Goal: Transaction & Acquisition: Register for event/course

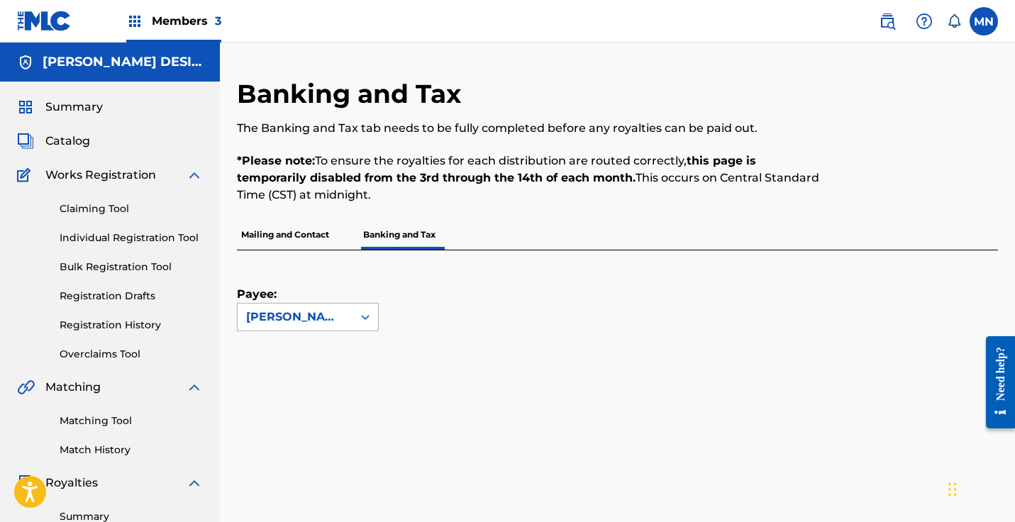
click at [371, 318] on icon at bounding box center [365, 317] width 14 height 14
click at [498, 315] on div "Payee: Use Up and Down to choose options, press Enter to select the currently f…" at bounding box center [600, 290] width 727 height 81
click at [130, 19] on img at bounding box center [134, 21] width 17 height 17
click at [408, 234] on p "Banking and Tax" at bounding box center [399, 235] width 81 height 30
click at [365, 318] on icon at bounding box center [365, 317] width 14 height 14
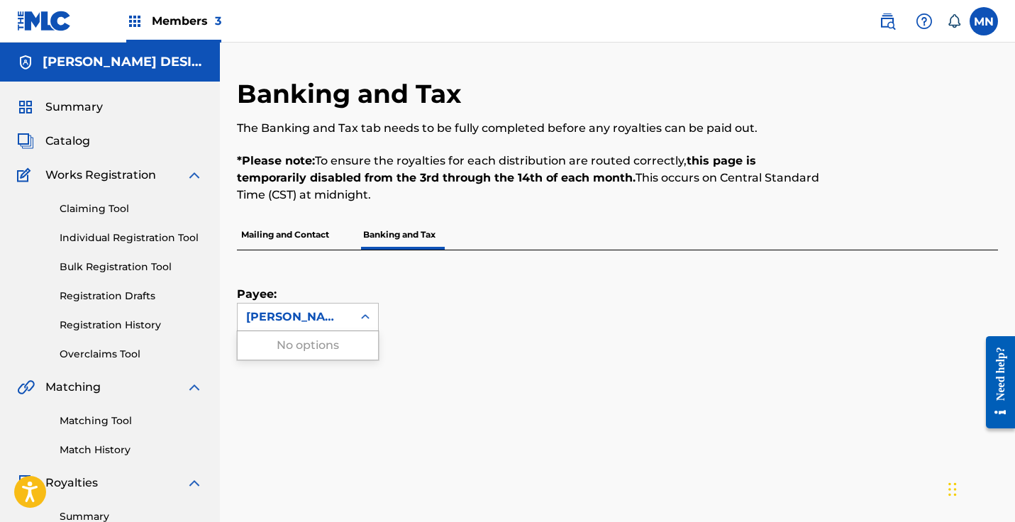
click at [531, 308] on div "Payee: Use Up and Down to choose options, press Enter to select the currently f…" at bounding box center [600, 290] width 727 height 81
click at [540, 306] on div "Payee: [PERSON_NAME] DESIGNEE" at bounding box center [600, 290] width 727 height 81
click at [976, 23] on label at bounding box center [983, 21] width 28 height 28
click at [983, 21] on input "MN [PERSON_NAME] [EMAIL_ADDRESS][DOMAIN_NAME] Notification Preferences Profile …" at bounding box center [983, 21] width 0 height 0
drag, startPoint x: 712, startPoint y: 91, endPoint x: 669, endPoint y: 98, distance: 43.7
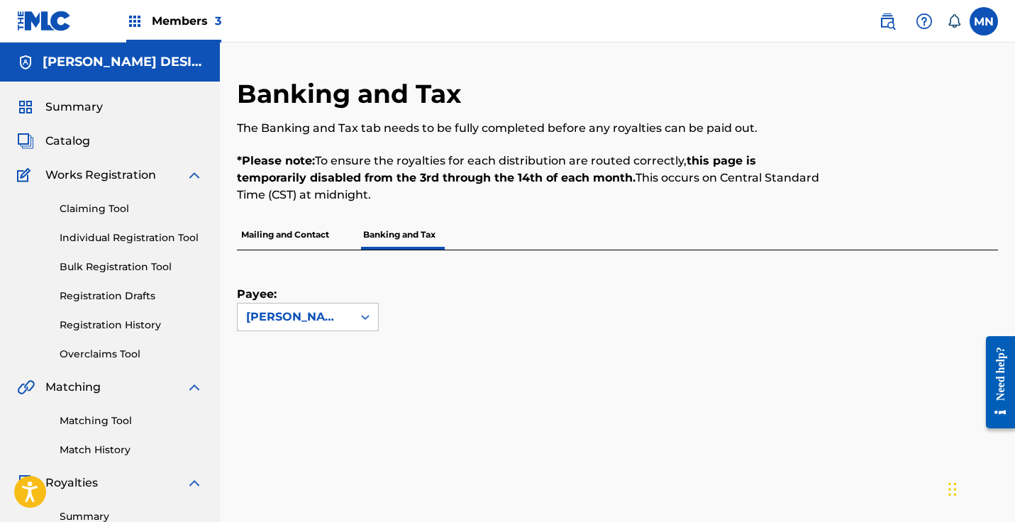
click at [713, 91] on div "Banking and Tax The Banking and Tax tab needs to be fully completed before any …" at bounding box center [530, 149] width 586 height 142
drag, startPoint x: 980, startPoint y: 24, endPoint x: 966, endPoint y: 70, distance: 48.2
click at [981, 24] on label at bounding box center [983, 21] width 28 height 28
click at [983, 21] on input "MN [PERSON_NAME] [EMAIL_ADDRESS][DOMAIN_NAME] Notification Preferences Profile …" at bounding box center [983, 21] width 0 height 0
click at [557, 84] on div "Banking and Tax The Banking and Tax tab needs to be fully completed before any …" at bounding box center [530, 149] width 586 height 142
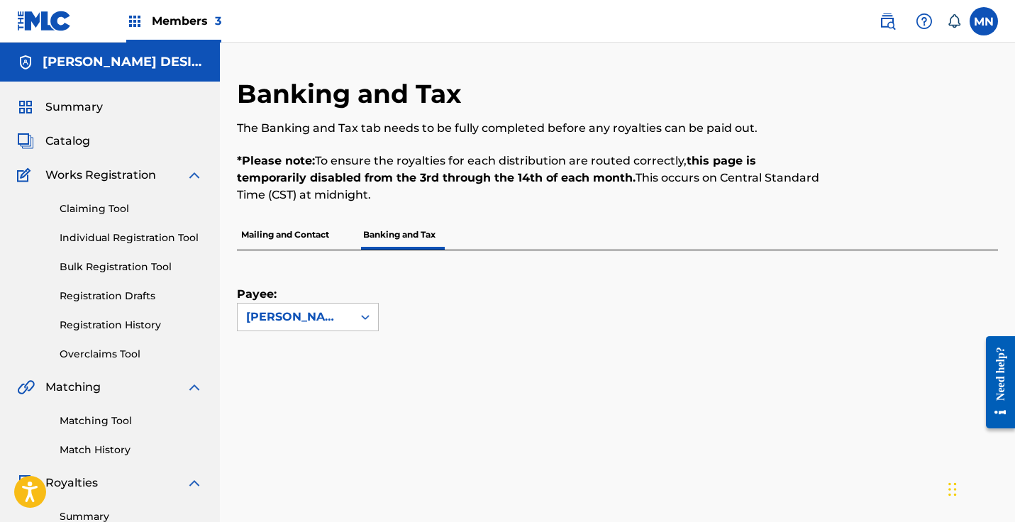
click at [194, 18] on span "Members 3" at bounding box center [186, 21] width 69 height 16
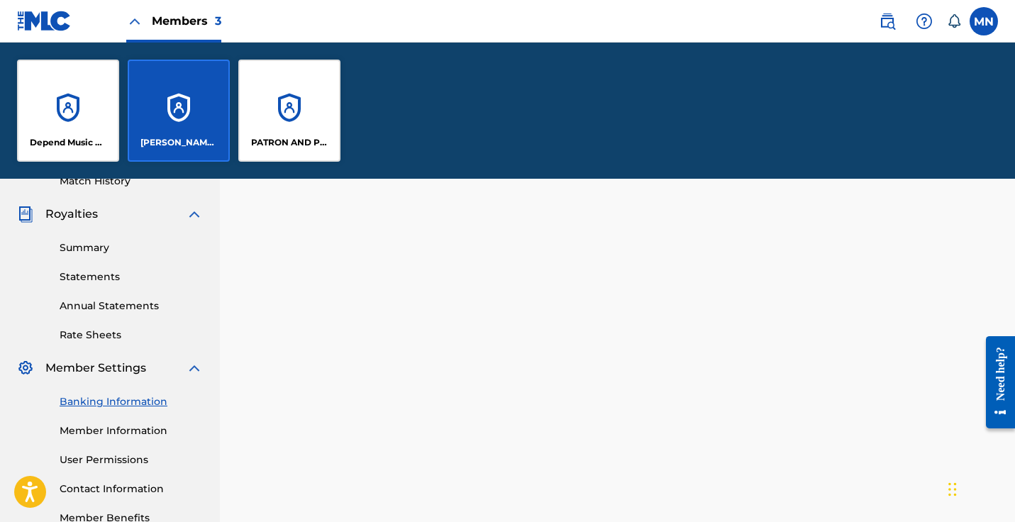
scroll to position [508, 0]
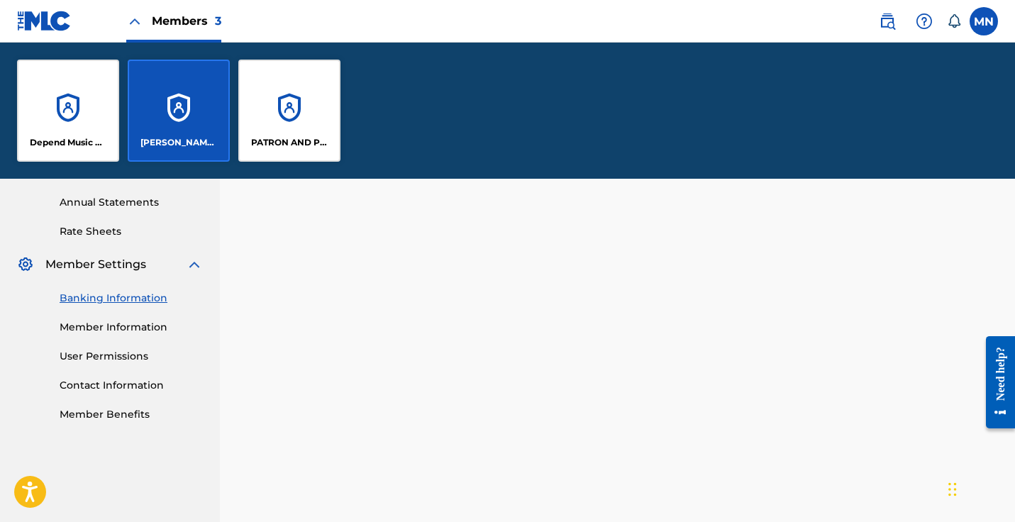
click at [125, 357] on link "User Permissions" at bounding box center [131, 356] width 143 height 15
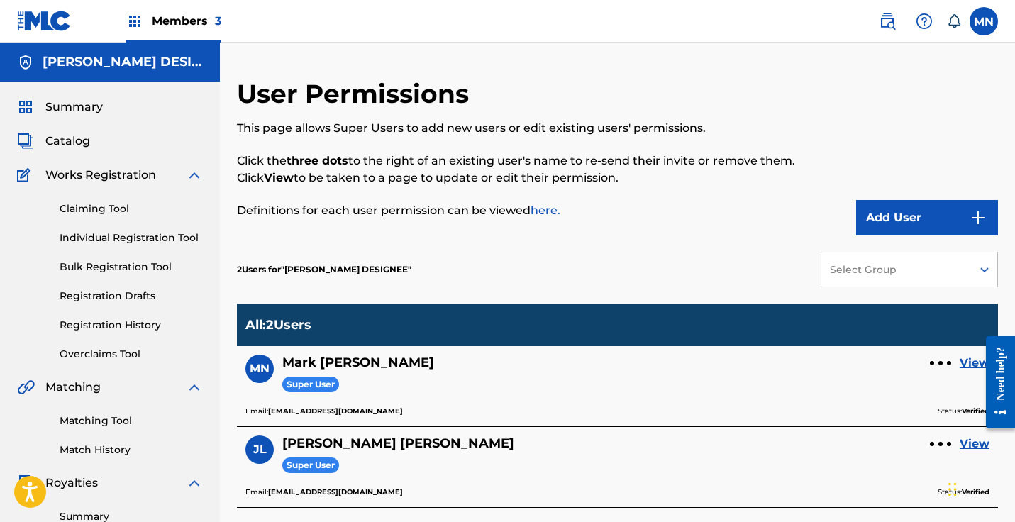
scroll to position [3, 0]
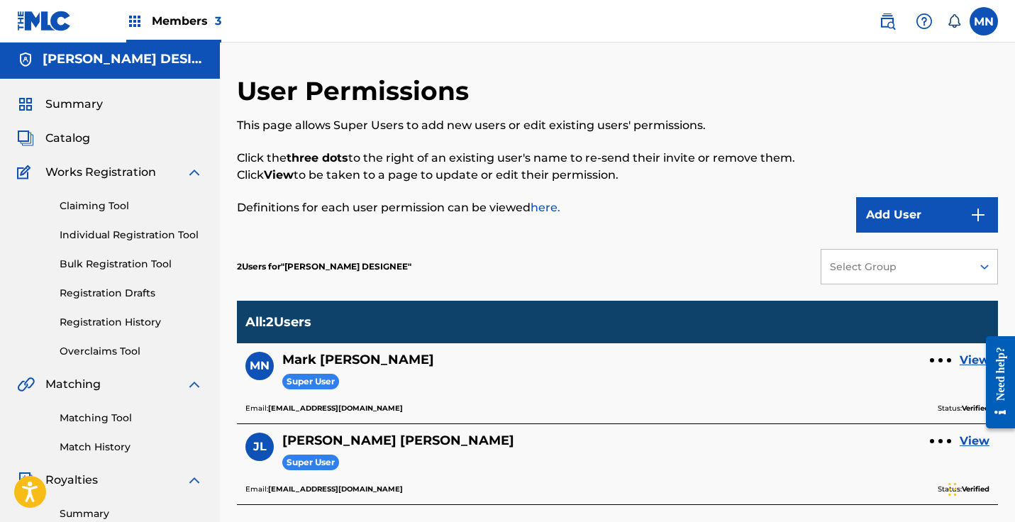
click at [893, 218] on button "Add User" at bounding box center [927, 214] width 142 height 35
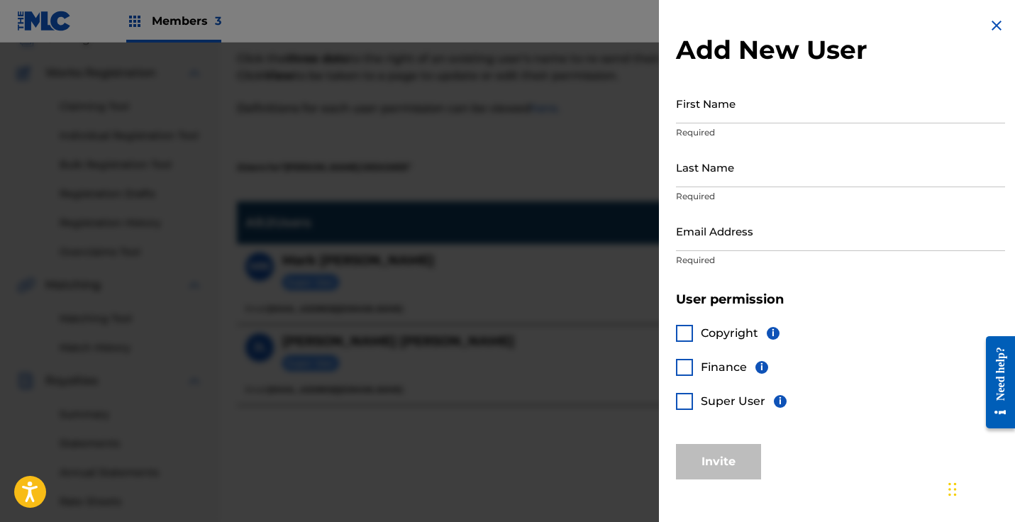
scroll to position [0, 0]
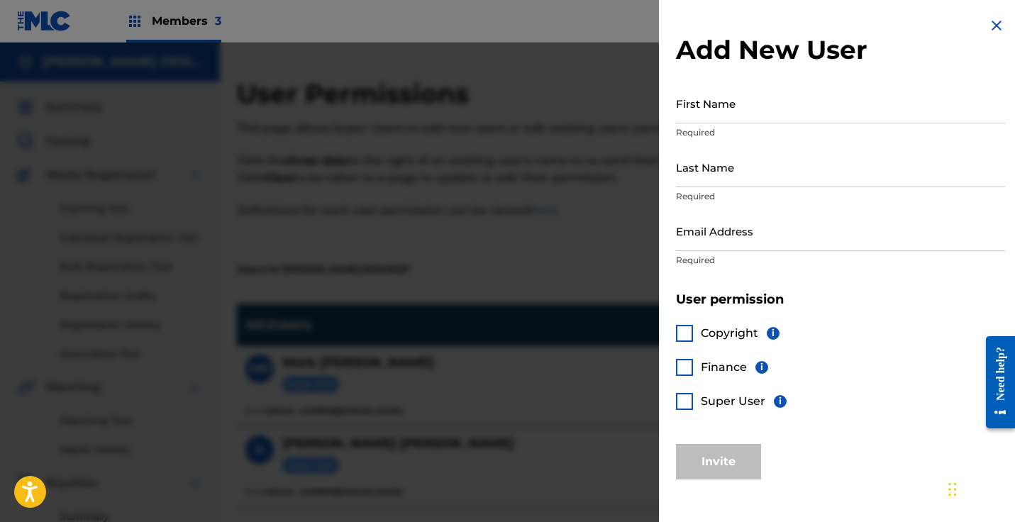
click at [991, 25] on img at bounding box center [996, 25] width 17 height 17
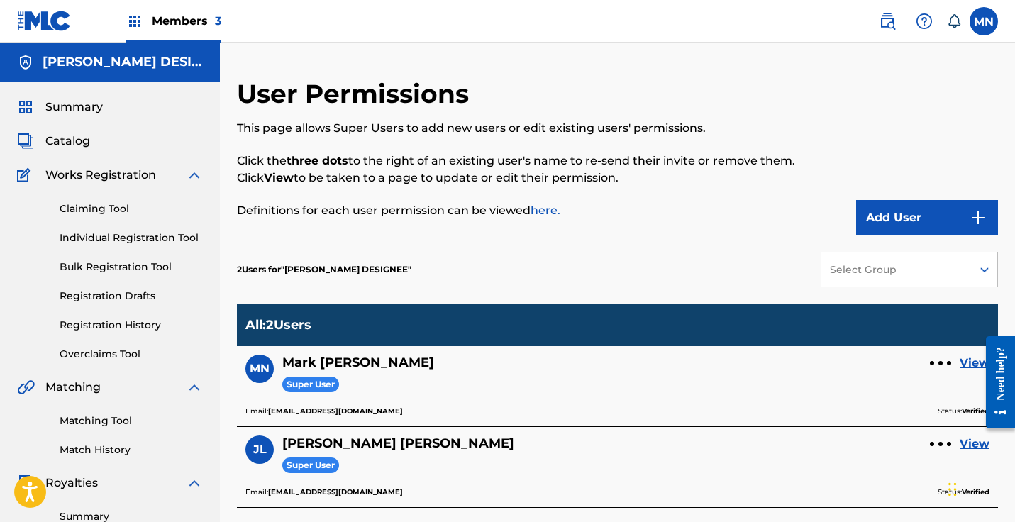
click at [204, 22] on span "Members 3" at bounding box center [186, 21] width 69 height 16
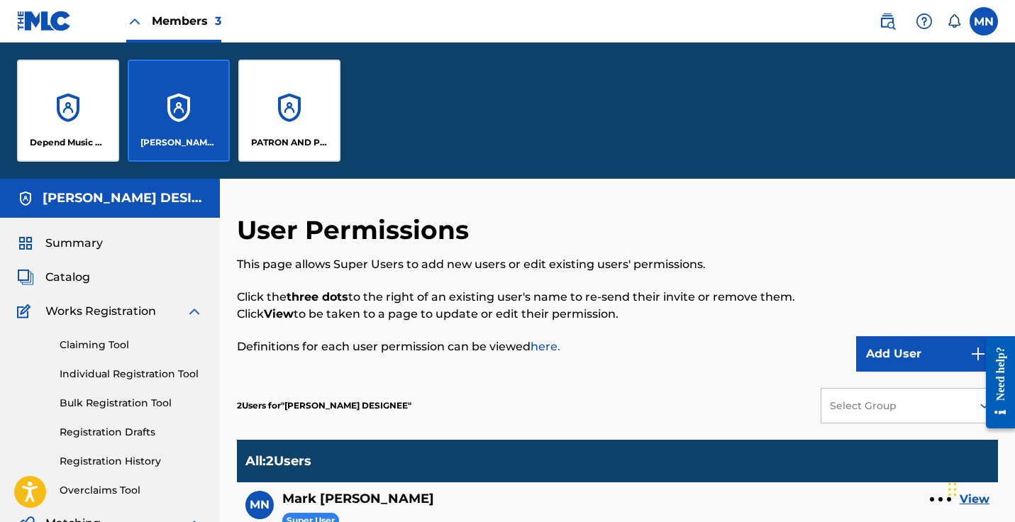
click at [70, 97] on div "Depend Music Publishing" at bounding box center [68, 111] width 102 height 102
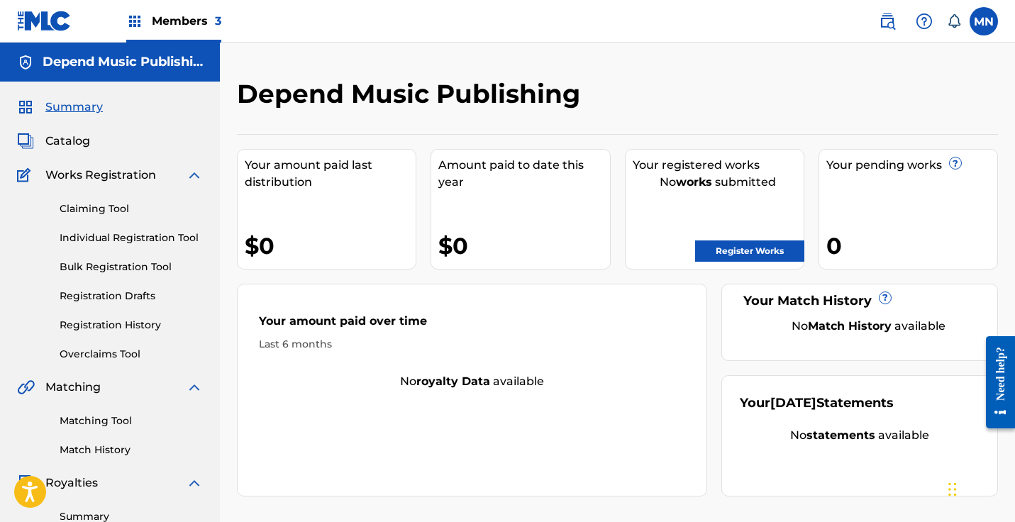
click at [73, 140] on span "Catalog" at bounding box center [67, 141] width 45 height 17
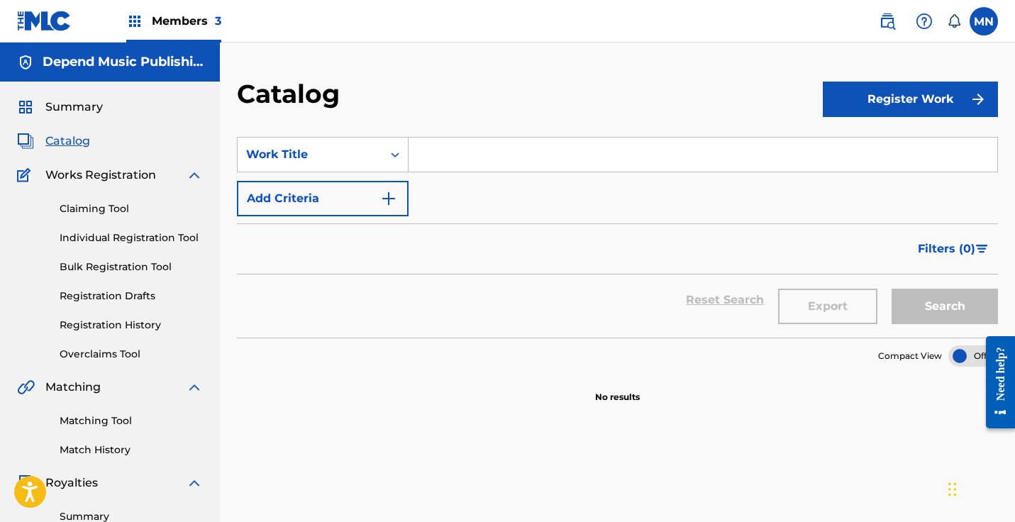
click at [205, 23] on span "Members 3" at bounding box center [186, 21] width 69 height 16
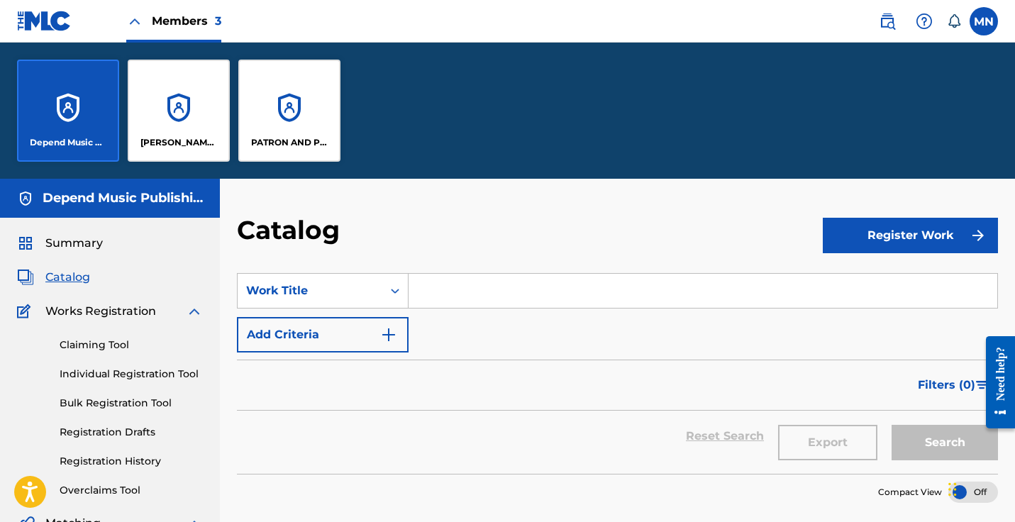
click at [981, 25] on label at bounding box center [983, 21] width 28 height 28
click at [983, 21] on input "MN [PERSON_NAME] [EMAIL_ADDRESS][DOMAIN_NAME] Notification Preferences Profile …" at bounding box center [983, 21] width 0 height 0
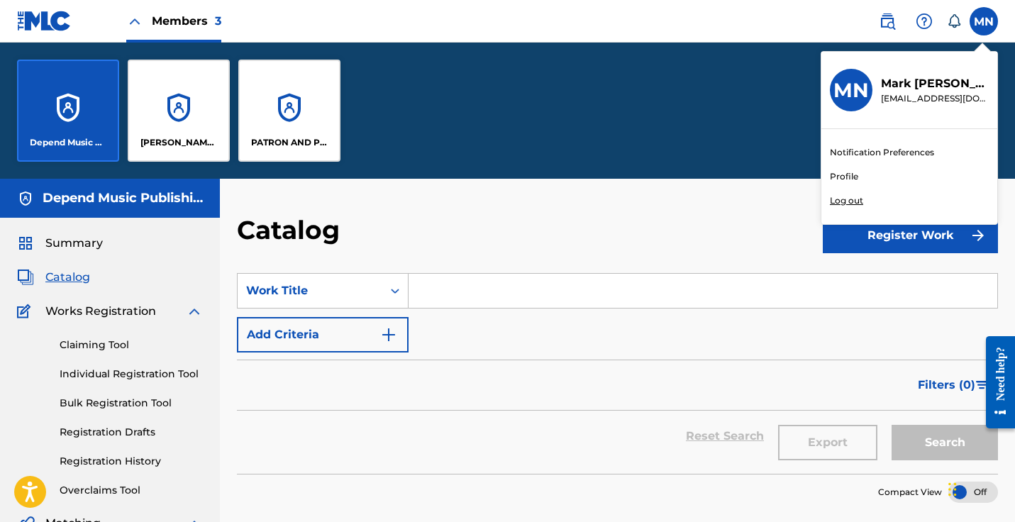
click at [845, 206] on p "Log out" at bounding box center [845, 200] width 33 height 13
click at [983, 21] on input "MN [PERSON_NAME] [EMAIL_ADDRESS][DOMAIN_NAME] Notification Preferences Profile …" at bounding box center [983, 21] width 0 height 0
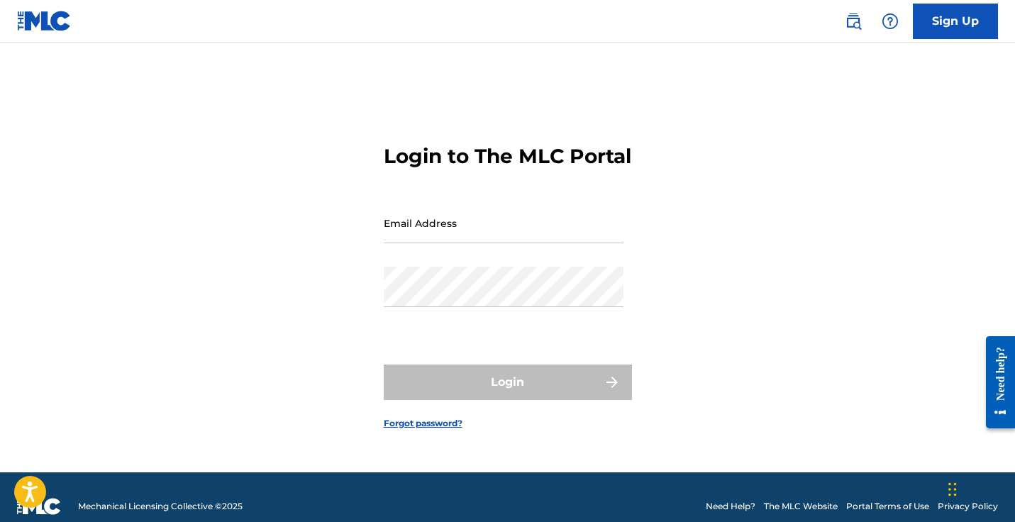
click at [780, 269] on div "Login to The MLC Portal Email Address Password Login Forgot password?" at bounding box center [507, 275] width 993 height 394
click at [33, 24] on img at bounding box center [44, 21] width 55 height 21
drag, startPoint x: 779, startPoint y: 277, endPoint x: 848, endPoint y: 206, distance: 98.8
click at [783, 278] on div "Login to The MLC Portal Email Address Password Login Forgot password?" at bounding box center [507, 275] width 993 height 394
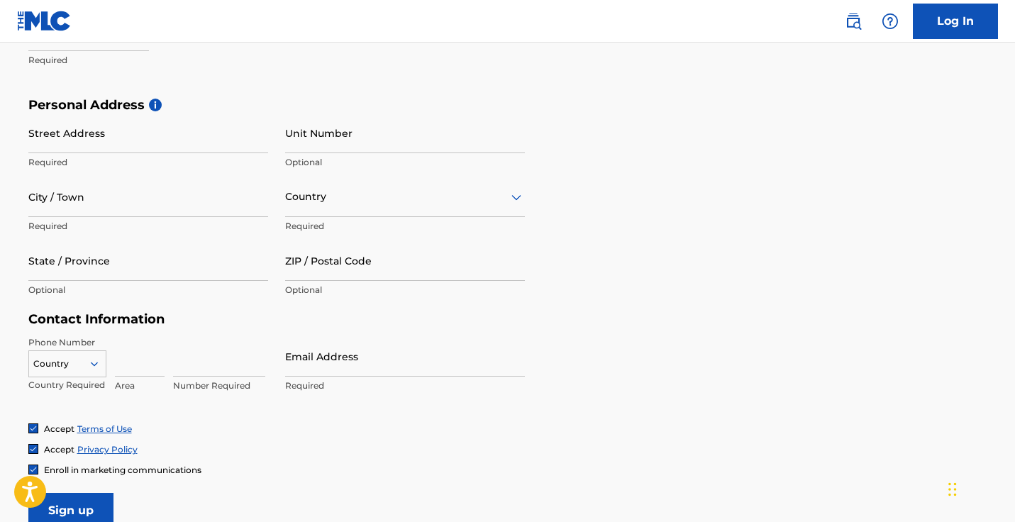
scroll to position [45, 0]
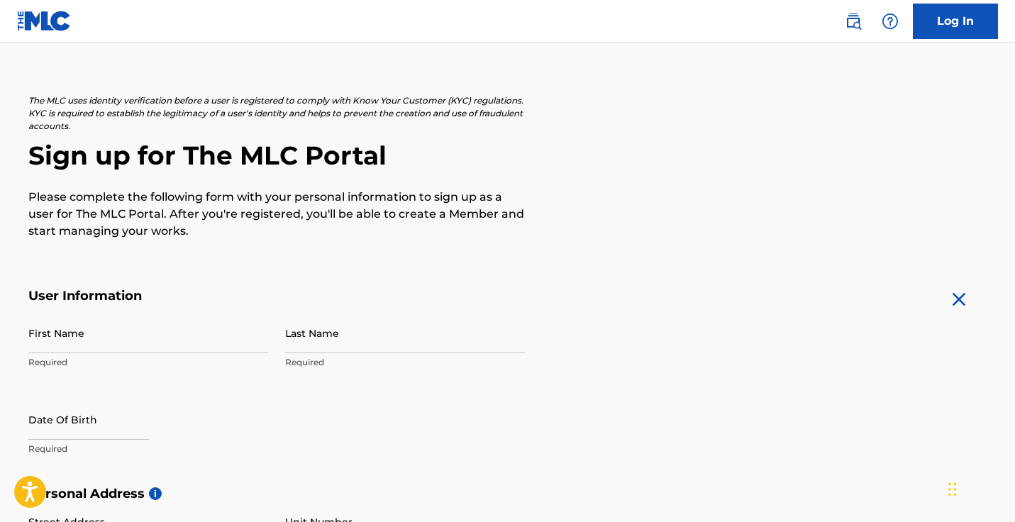
click at [504, 418] on div "First Name Required Last Name Required Date Of Birth Required" at bounding box center [276, 399] width 496 height 173
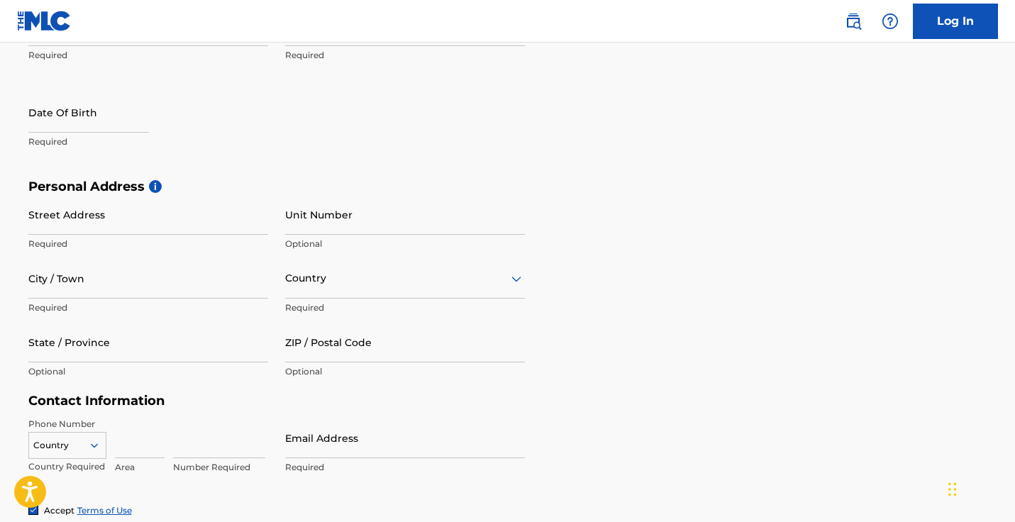
scroll to position [235, 0]
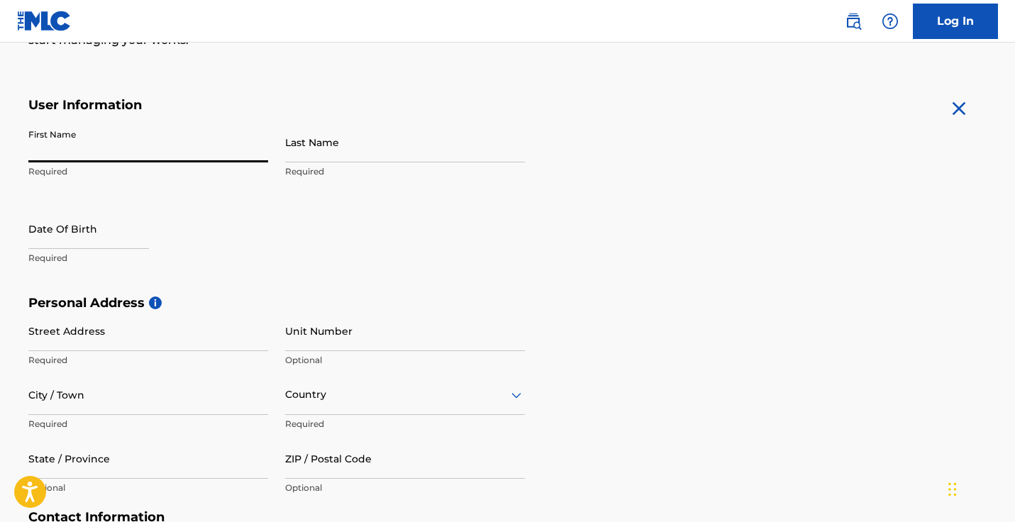
click at [262, 150] on input "First Name" at bounding box center [148, 142] width 240 height 40
click at [259, 150] on input "First Name" at bounding box center [148, 142] width 240 height 40
click at [262, 152] on input "First Name" at bounding box center [148, 142] width 240 height 40
click at [460, 241] on div "First Name Required Last Name Required Date Of Birth Required" at bounding box center [276, 208] width 496 height 173
click at [192, 146] on input "First Name" at bounding box center [148, 142] width 240 height 40
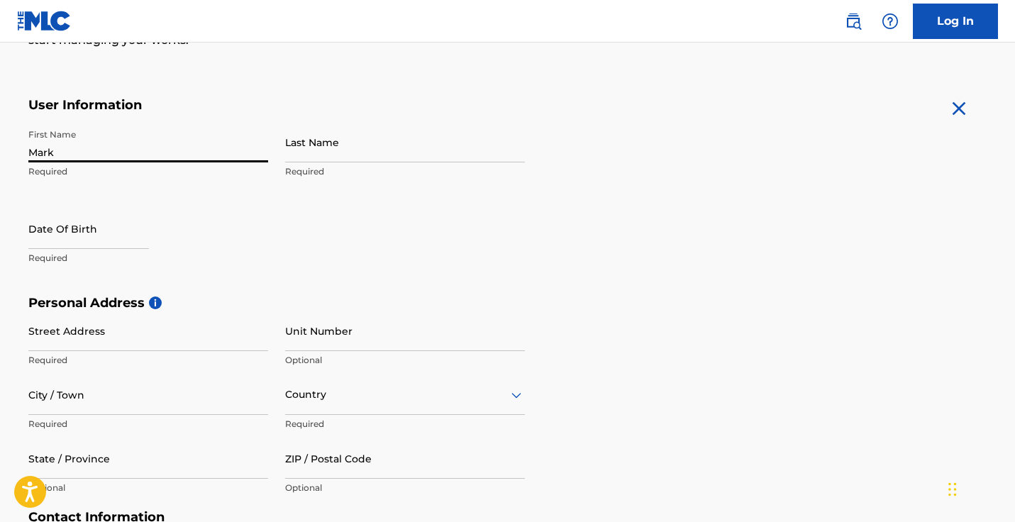
type input "Mark"
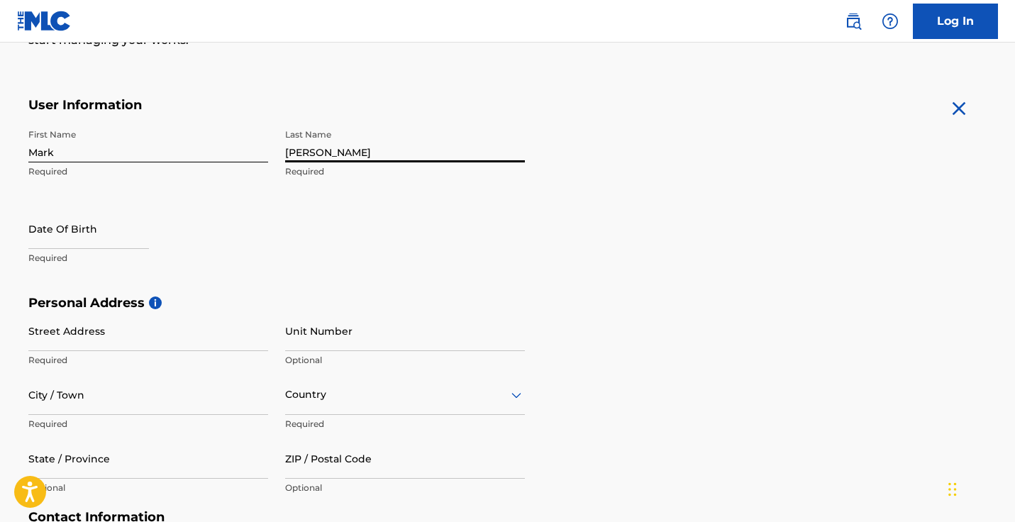
type input "[PERSON_NAME]"
select select "7"
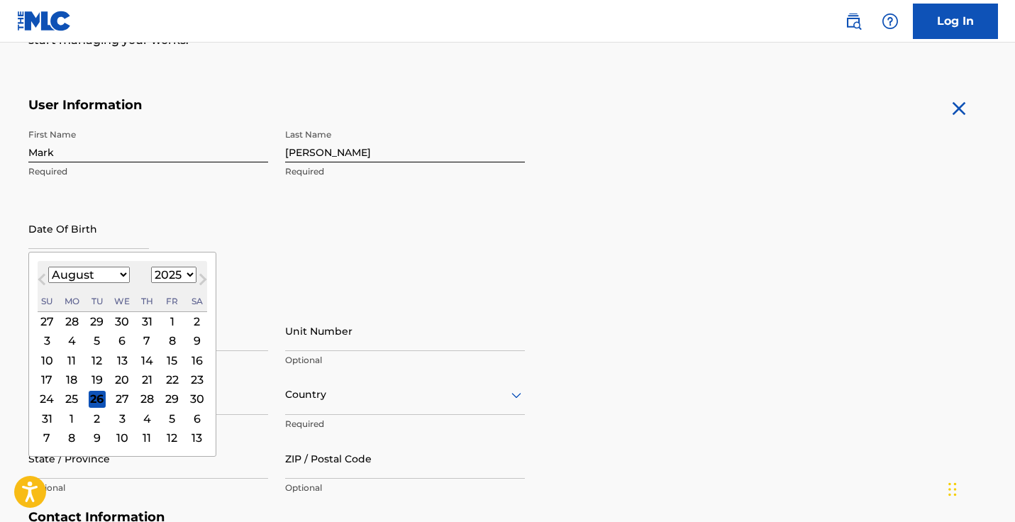
select select "1970"
click at [349, 283] on div "First Name Mark Required Last Name Nicholas Required Date Of Birth August 1970 …" at bounding box center [276, 208] width 496 height 173
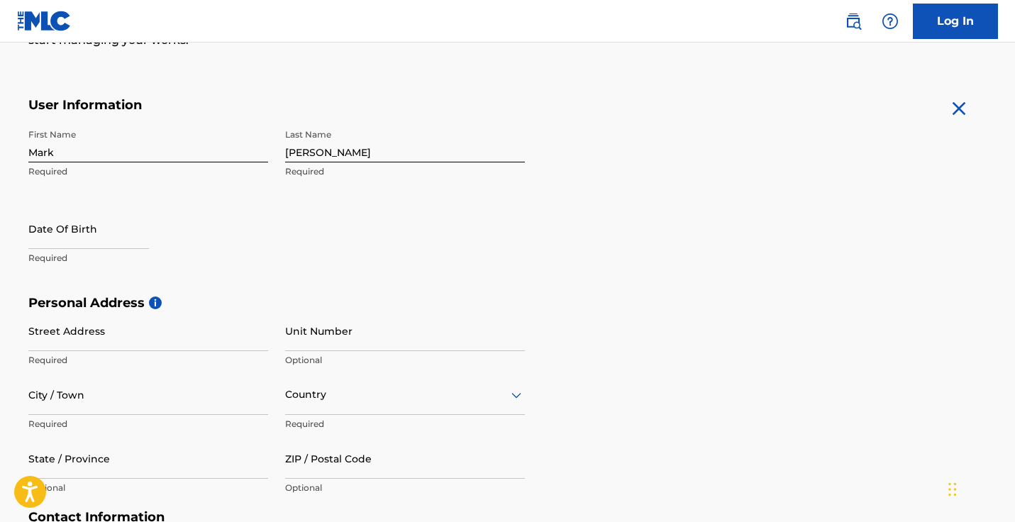
click at [74, 240] on input "text" at bounding box center [88, 228] width 121 height 40
select select "7"
select select "2025"
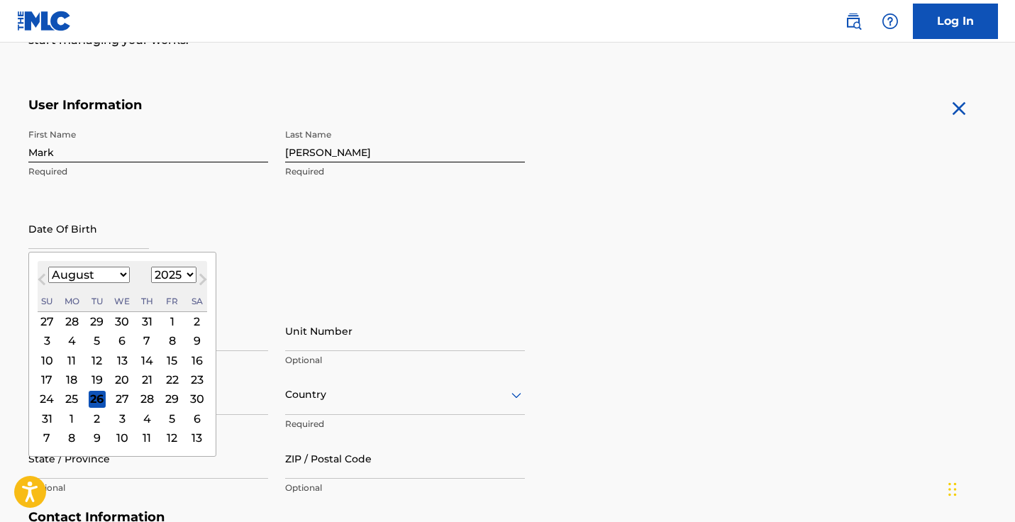
click at [164, 339] on div "8" at bounding box center [172, 341] width 17 height 17
type input "August 8 2025"
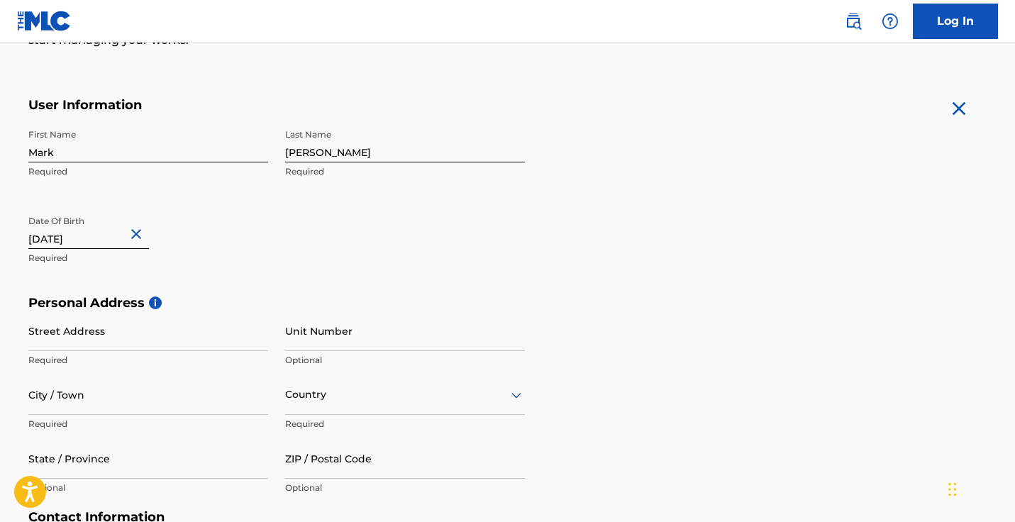
click at [149, 237] on button "Close" at bounding box center [138, 234] width 21 height 43
type input "08/008/1970"
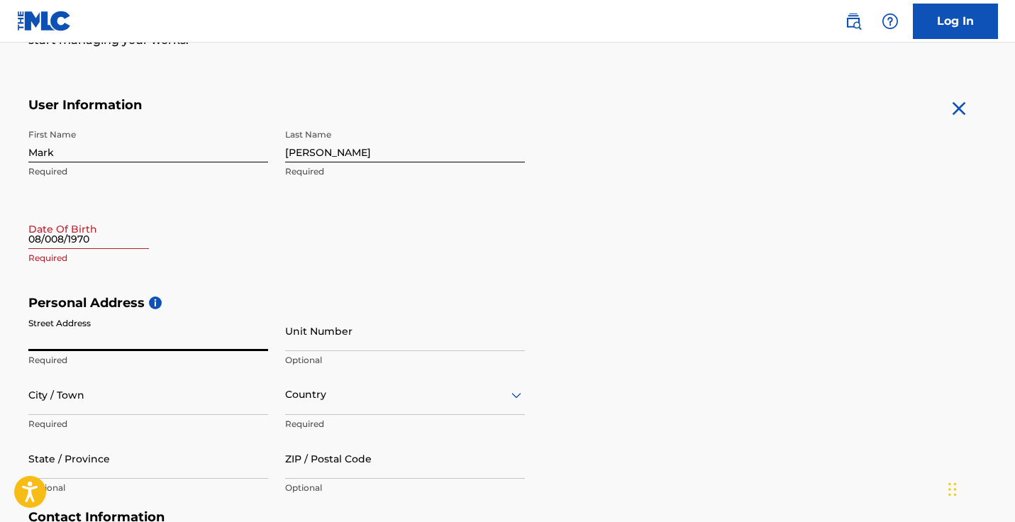
click at [53, 239] on input "08/008/1970" at bounding box center [88, 228] width 121 height 40
select select "7"
select select "2025"
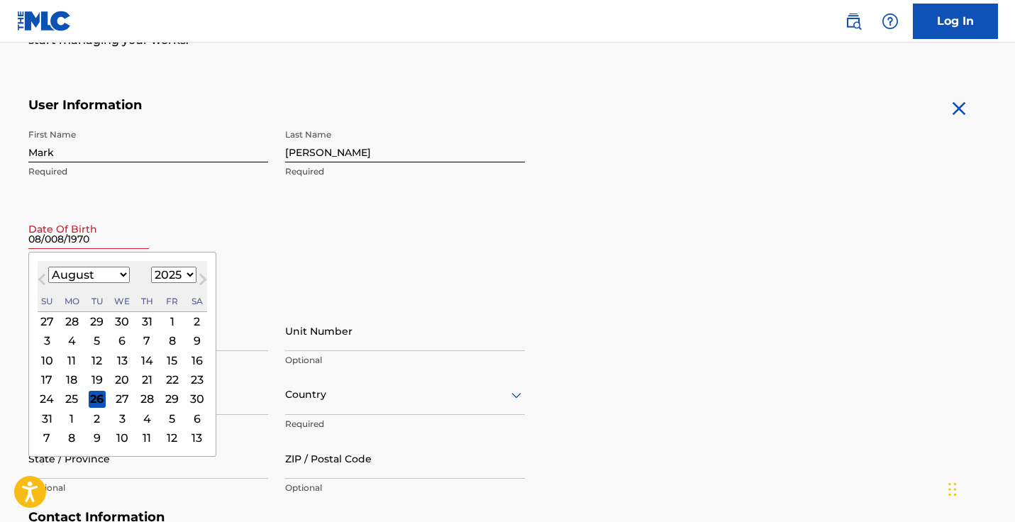
type input "08/08/1970"
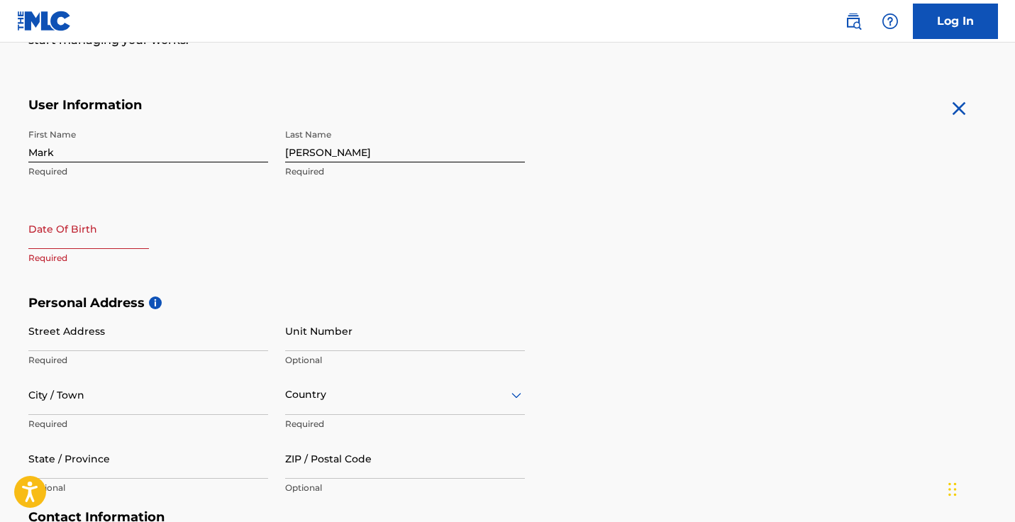
click at [318, 275] on div "First Name Mark Required Last Name Nicholas Required Date Of Birth Required" at bounding box center [276, 208] width 496 height 173
select select "7"
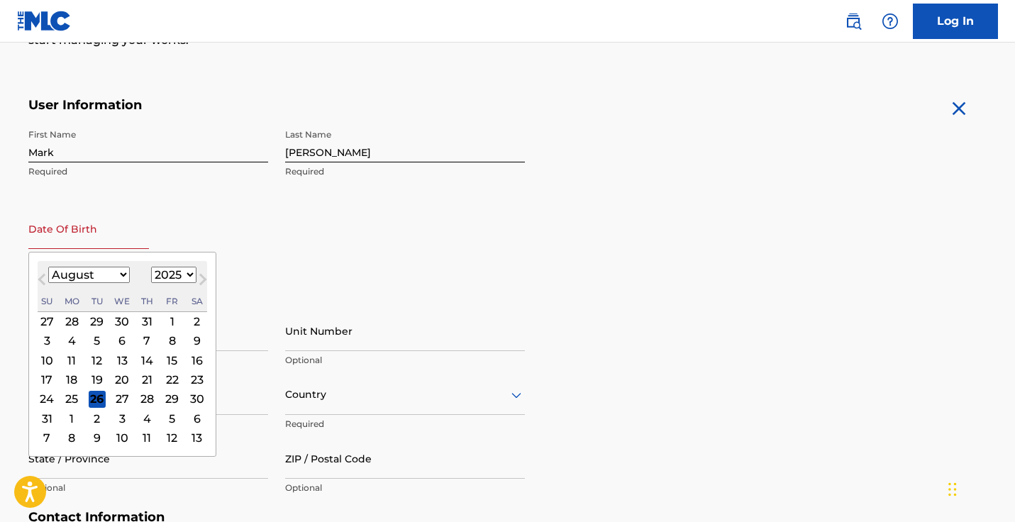
click at [120, 242] on input "text" at bounding box center [88, 228] width 121 height 40
select select "1970"
click at [189, 340] on div "8" at bounding box center [197, 341] width 17 height 17
type input "August 8 1970"
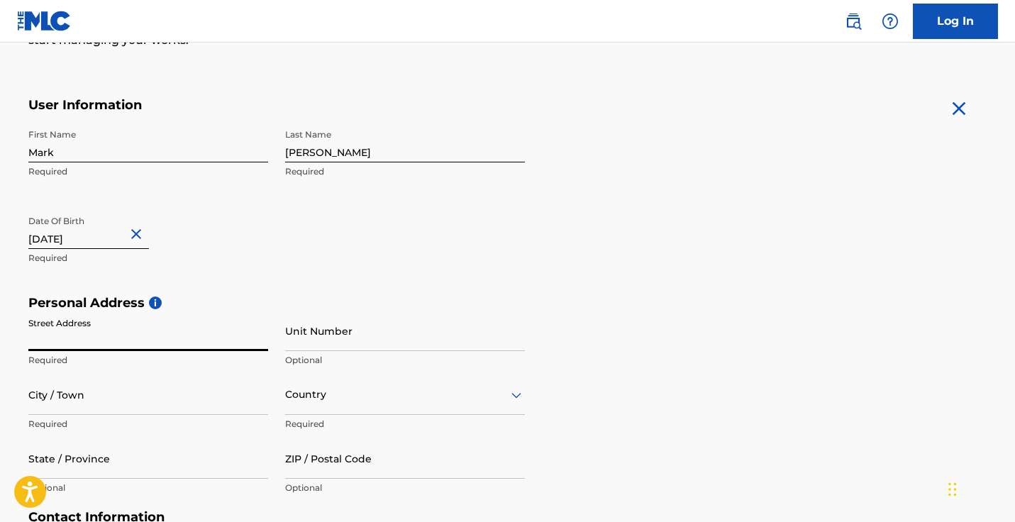
click at [84, 342] on input "Street Address" at bounding box center [148, 331] width 240 height 40
click at [259, 342] on input "Street Address" at bounding box center [148, 331] width 240 height 40
click at [256, 341] on input "Street Address" at bounding box center [148, 331] width 240 height 40
click at [264, 340] on input "Street Address" at bounding box center [148, 331] width 240 height 40
type input "5320 Anchorage"
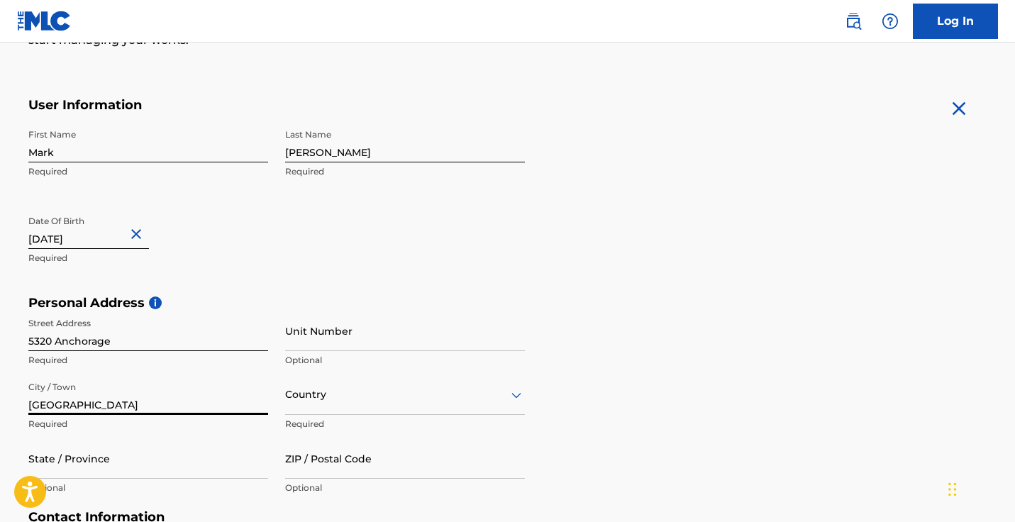
type input "Nashville"
click at [455, 399] on div "option , selected. Select is focused ,type to refine list, press Down to open t…" at bounding box center [405, 394] width 240 height 40
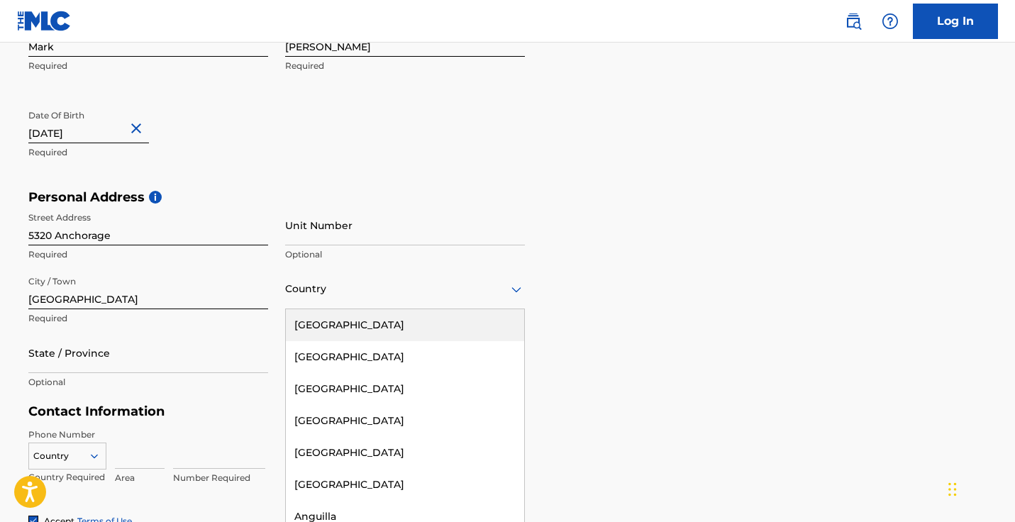
click at [412, 315] on div "United States" at bounding box center [405, 325] width 238 height 32
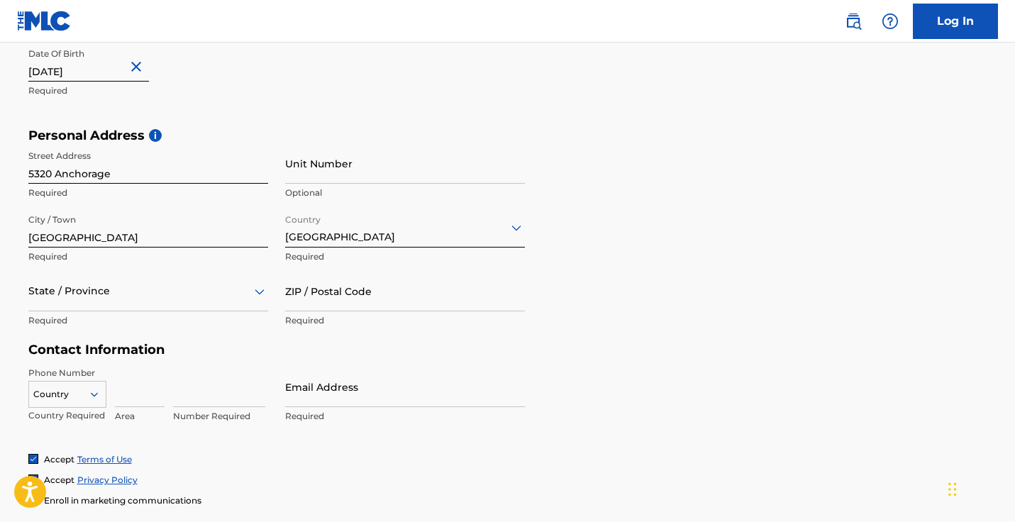
scroll to position [405, 0]
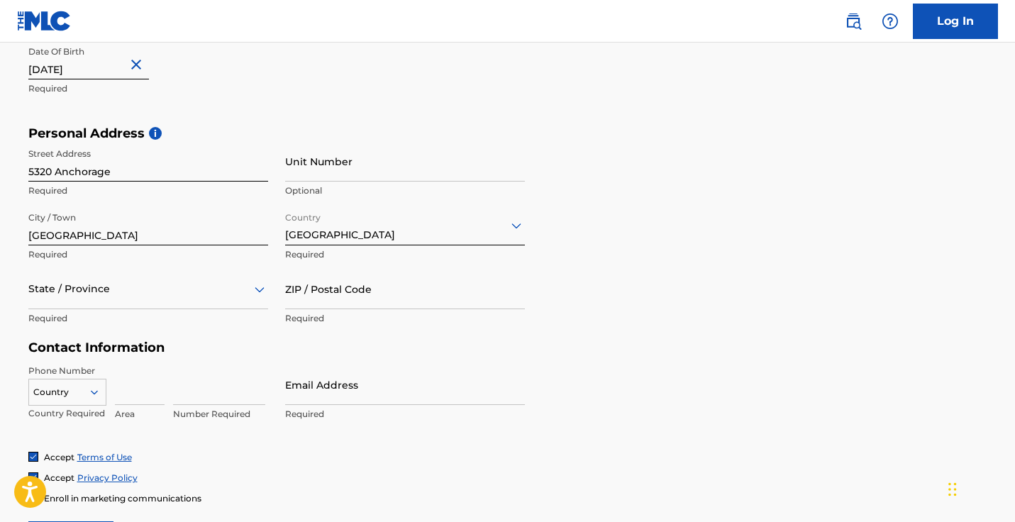
click at [184, 288] on div at bounding box center [148, 289] width 240 height 18
type input "tenn"
click at [157, 324] on div "Tennessee" at bounding box center [148, 325] width 238 height 32
click at [349, 318] on p "Required" at bounding box center [405, 318] width 240 height 13
click at [325, 313] on p "Required" at bounding box center [405, 318] width 240 height 13
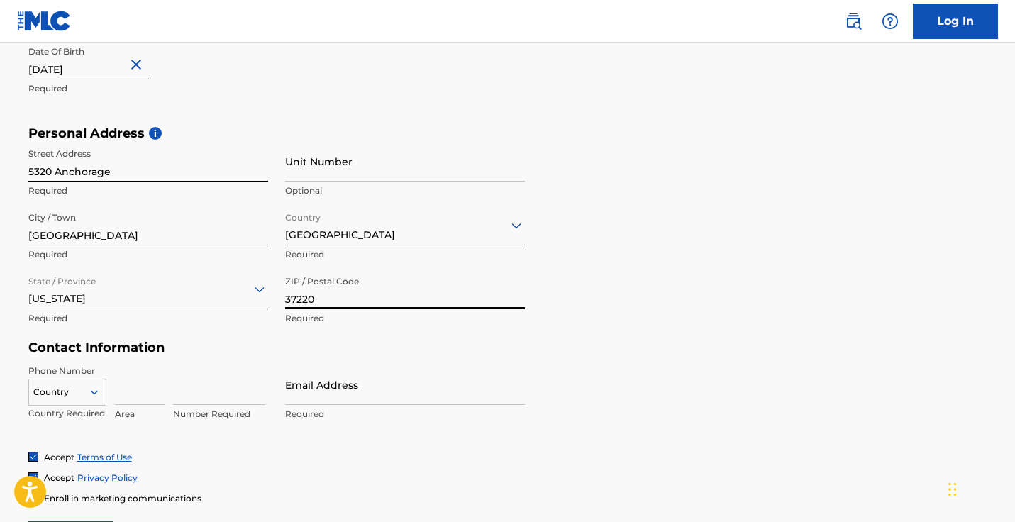
type input "37220"
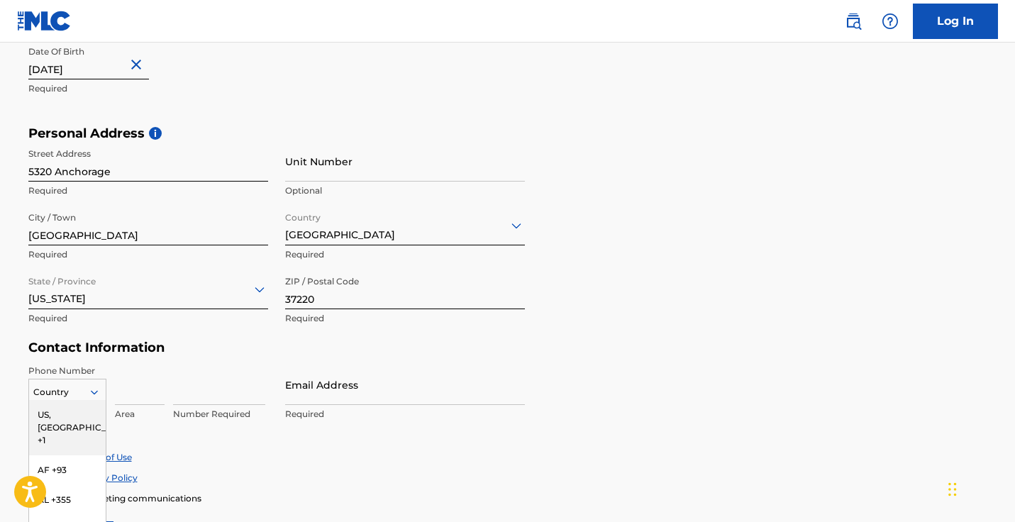
scroll to position [495, 0]
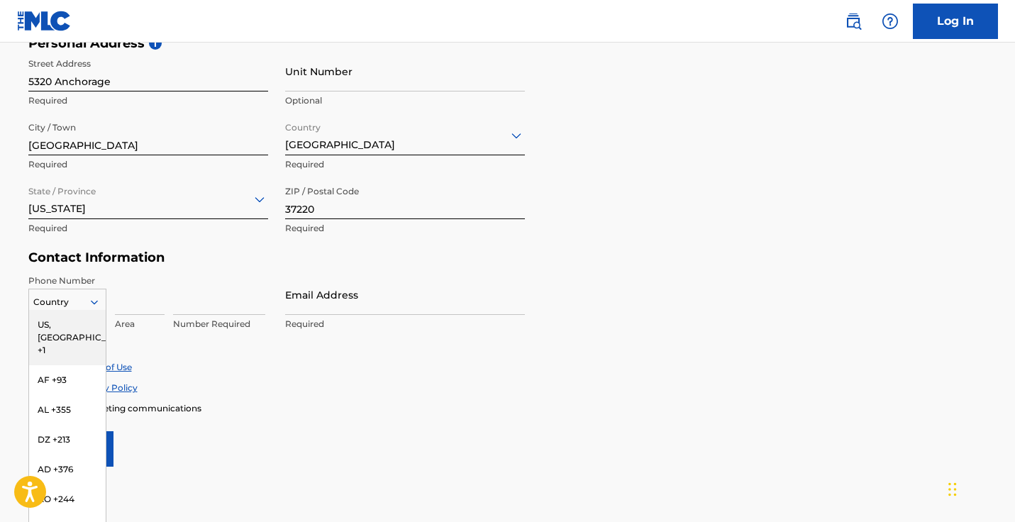
click at [86, 310] on div "US, CA +1, 1 of 216. 216 results available. Use Up and Down to choose options, …" at bounding box center [67, 299] width 78 height 21
click at [70, 320] on div "US, CA +1" at bounding box center [67, 337] width 77 height 55
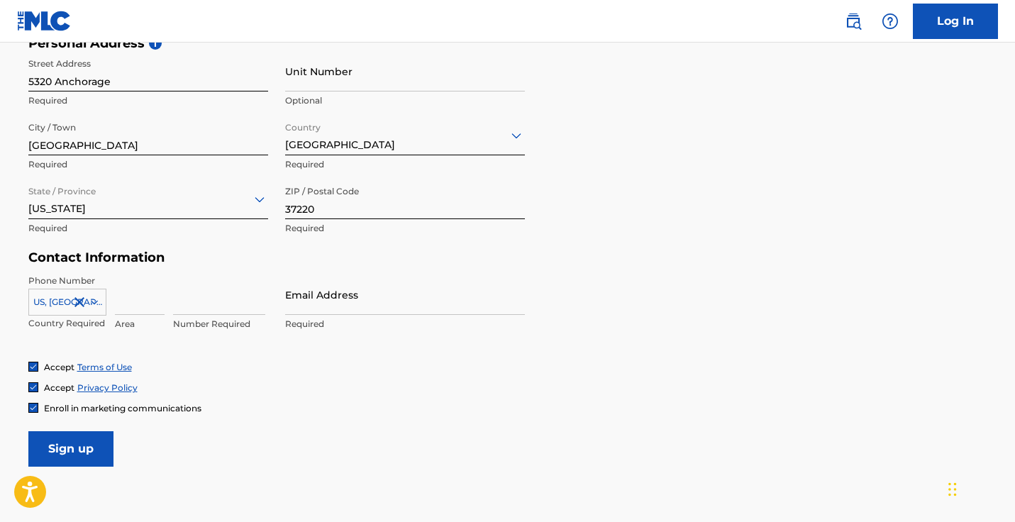
click at [147, 298] on input at bounding box center [140, 294] width 50 height 40
type input "615"
type input "4294521"
type input "[EMAIL_ADDRESS][DOMAIN_NAME]"
click at [65, 444] on input "Sign up" at bounding box center [70, 448] width 85 height 35
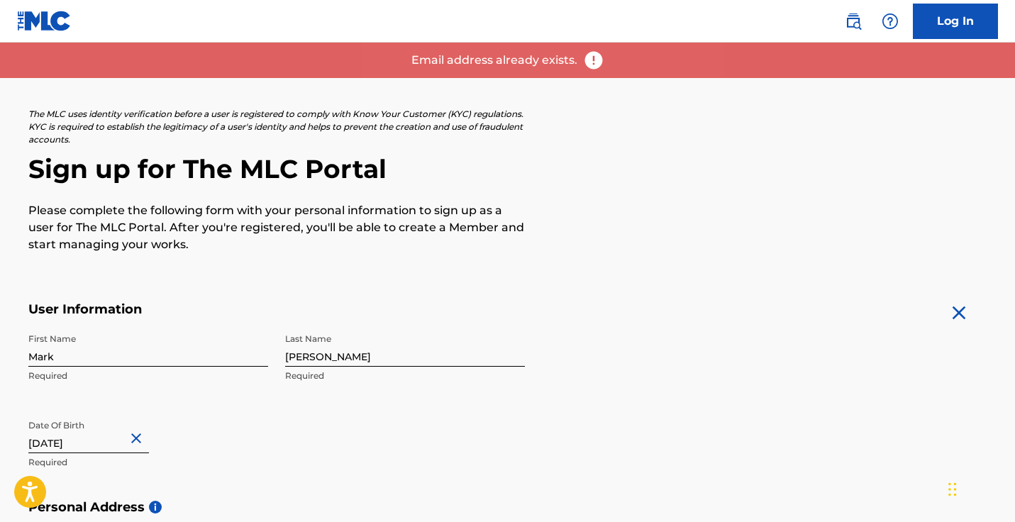
scroll to position [0, 0]
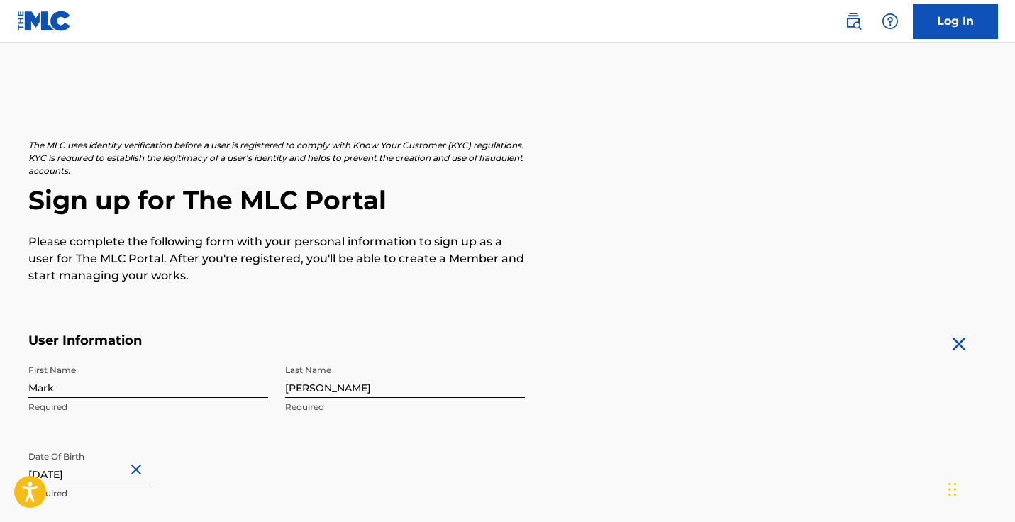
click at [38, 20] on img at bounding box center [44, 21] width 55 height 21
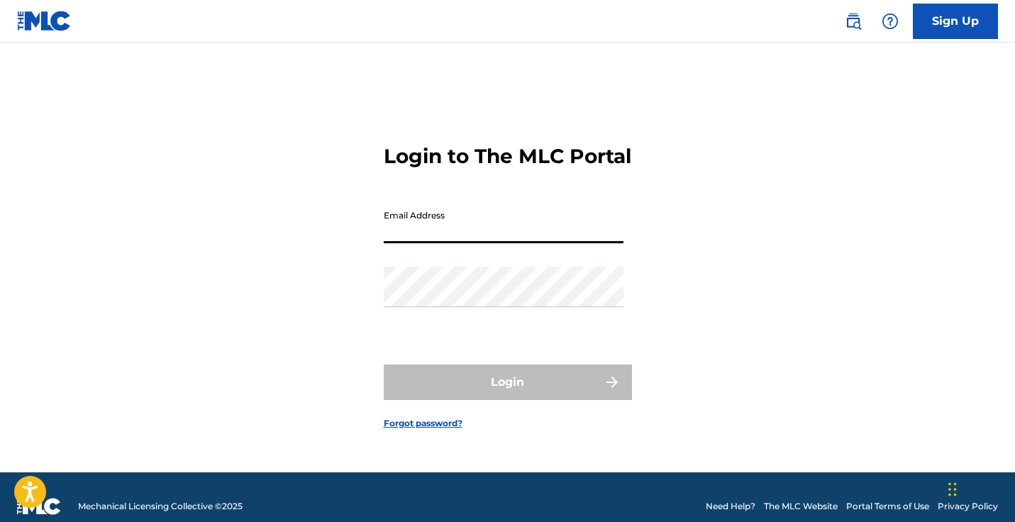
type input "[EMAIL_ADDRESS][DOMAIN_NAME]"
click at [507, 394] on button "Login" at bounding box center [508, 381] width 248 height 35
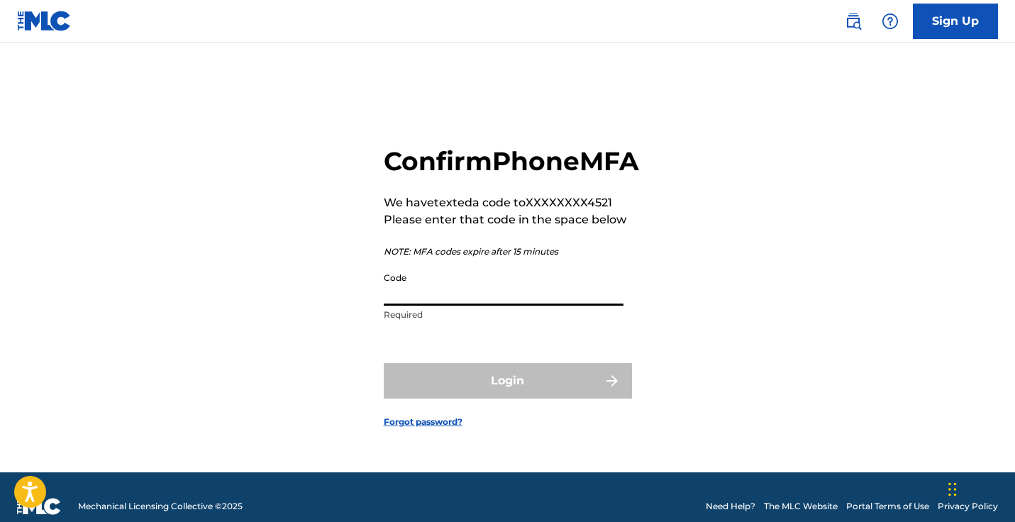
click at [498, 306] on input "Code" at bounding box center [504, 285] width 240 height 40
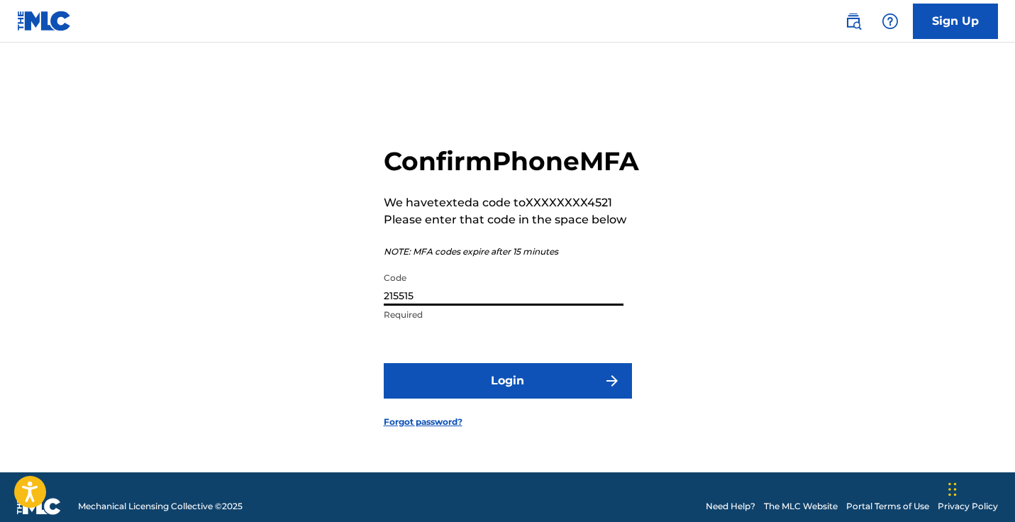
type input "215515"
click at [507, 396] on button "Login" at bounding box center [508, 380] width 248 height 35
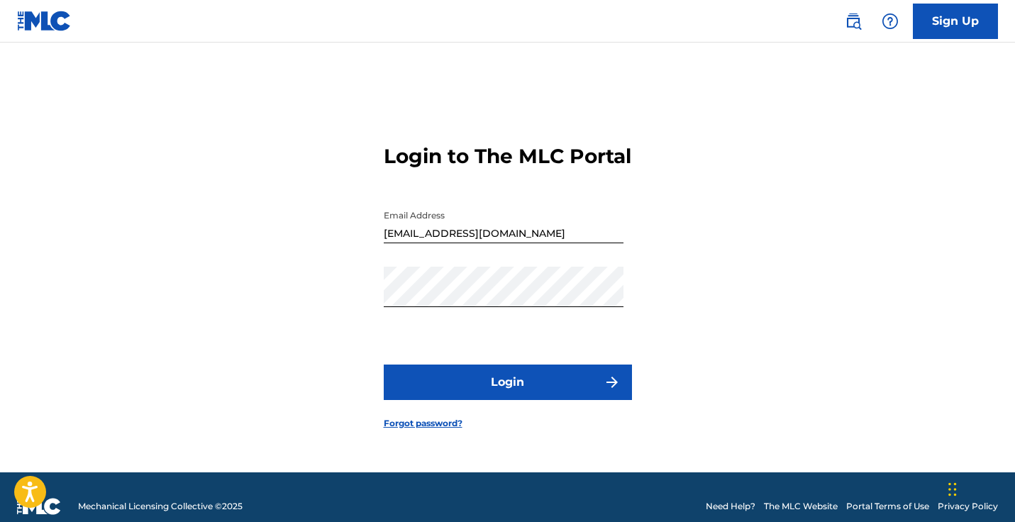
click at [520, 400] on button "Login" at bounding box center [508, 381] width 248 height 35
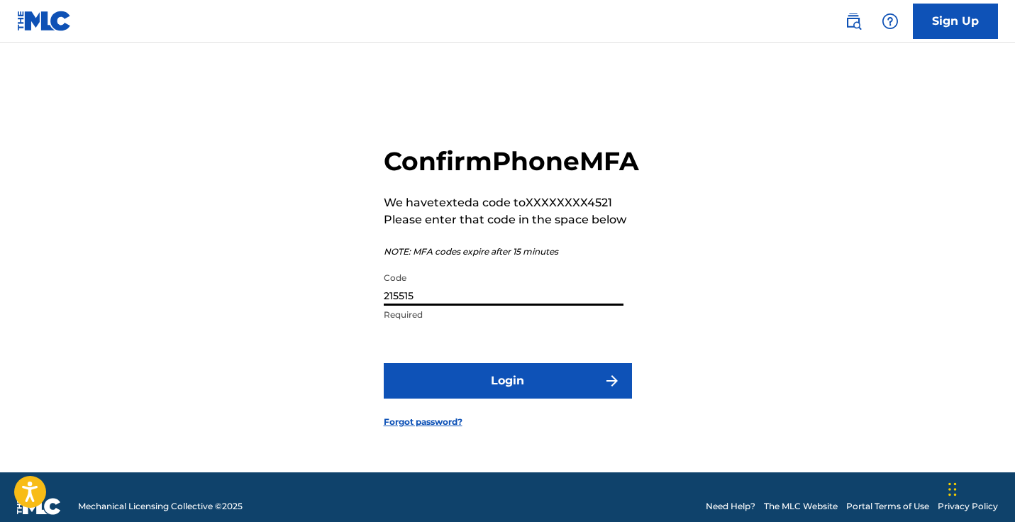
drag, startPoint x: 430, startPoint y: 317, endPoint x: 327, endPoint y: 308, distance: 103.2
click at [327, 308] on div "Confirm Phone MFA We have texted a code to XXXXXXXX4521 Please enter that code …" at bounding box center [507, 275] width 993 height 394
paste input "51"
type input "215551"
click at [512, 398] on button "Login" at bounding box center [508, 380] width 248 height 35
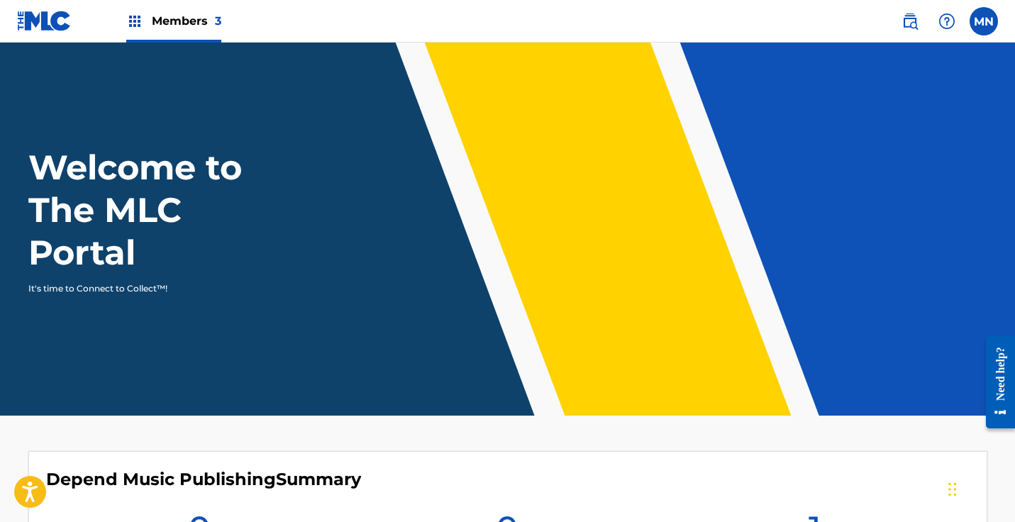
click at [181, 22] on span "Members 3" at bounding box center [186, 21] width 69 height 16
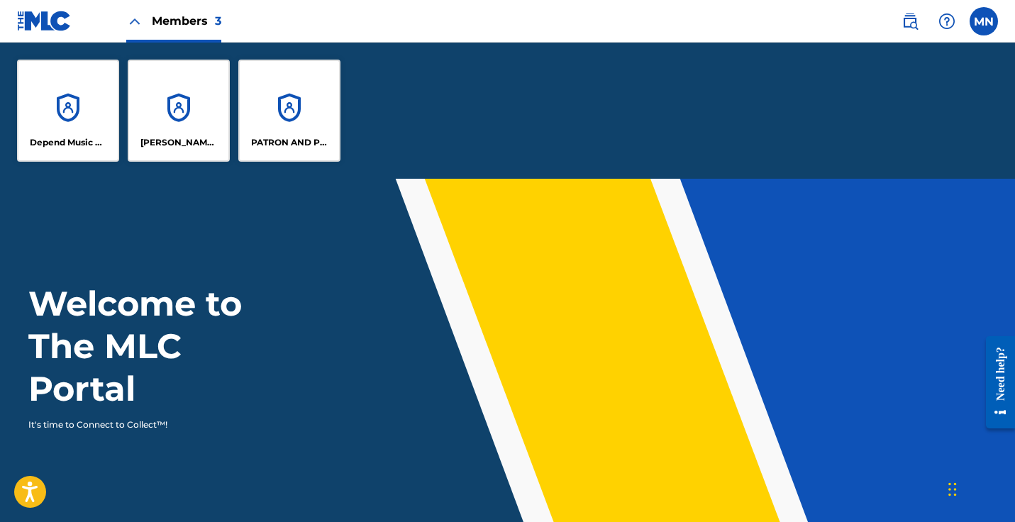
click at [174, 135] on div "[PERSON_NAME] DESIGNEE" at bounding box center [179, 111] width 102 height 102
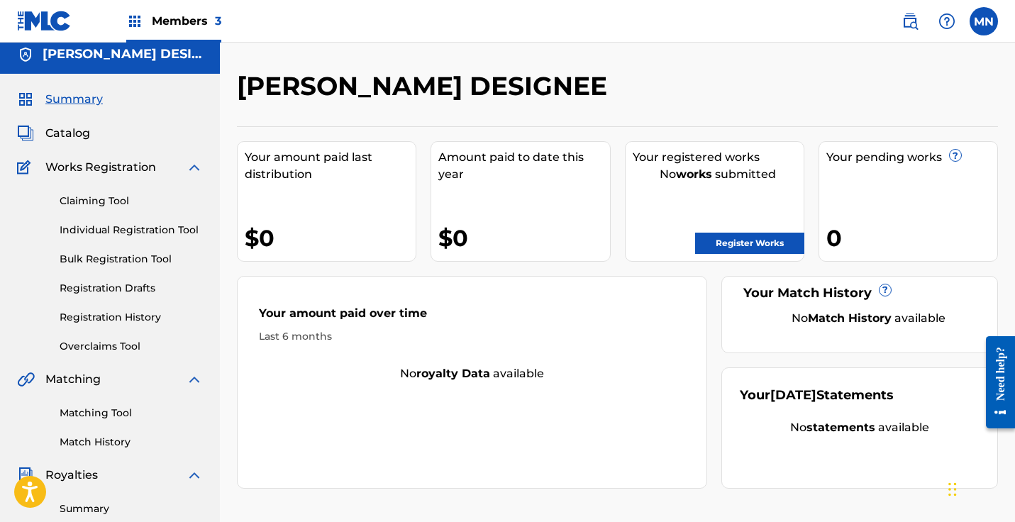
scroll to position [28, 0]
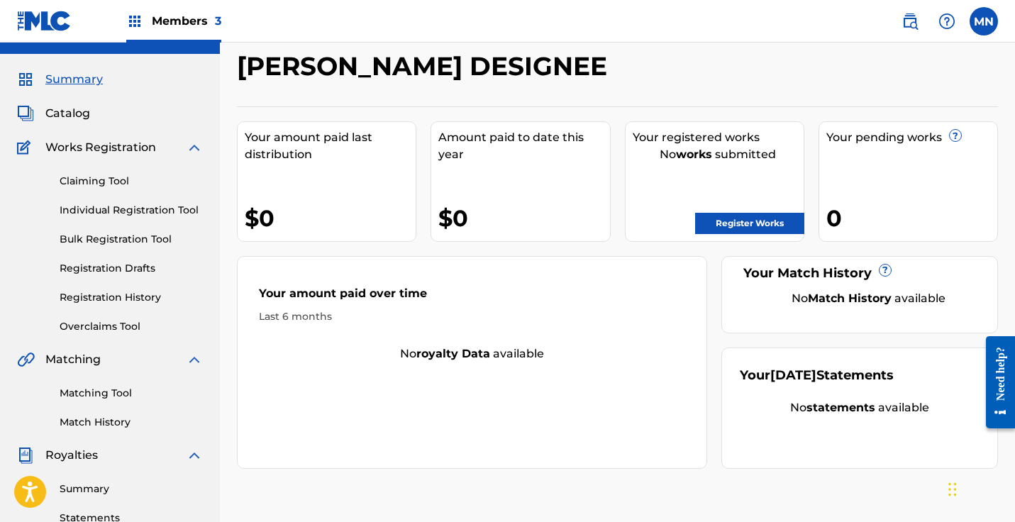
click at [910, 21] on img at bounding box center [909, 21] width 17 height 17
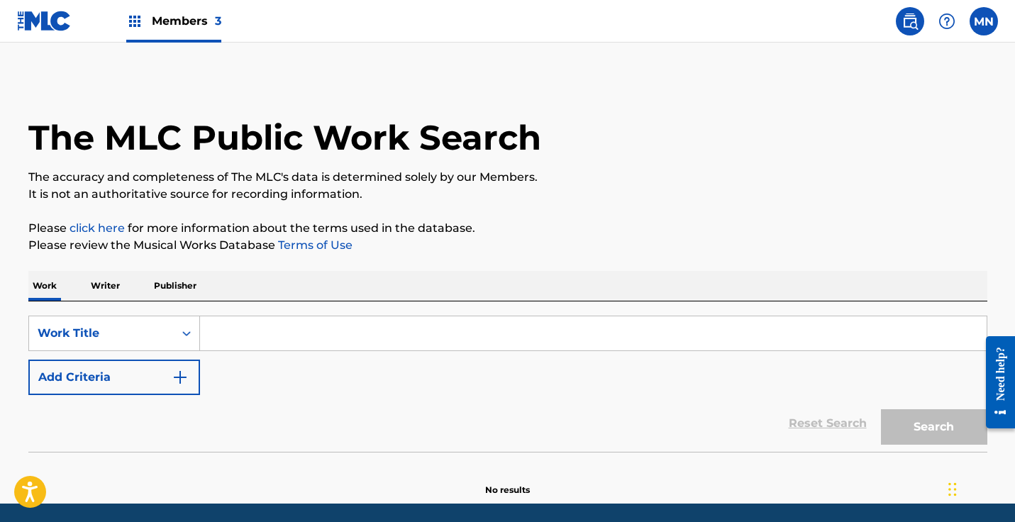
click at [201, 19] on span "Members 3" at bounding box center [186, 21] width 69 height 16
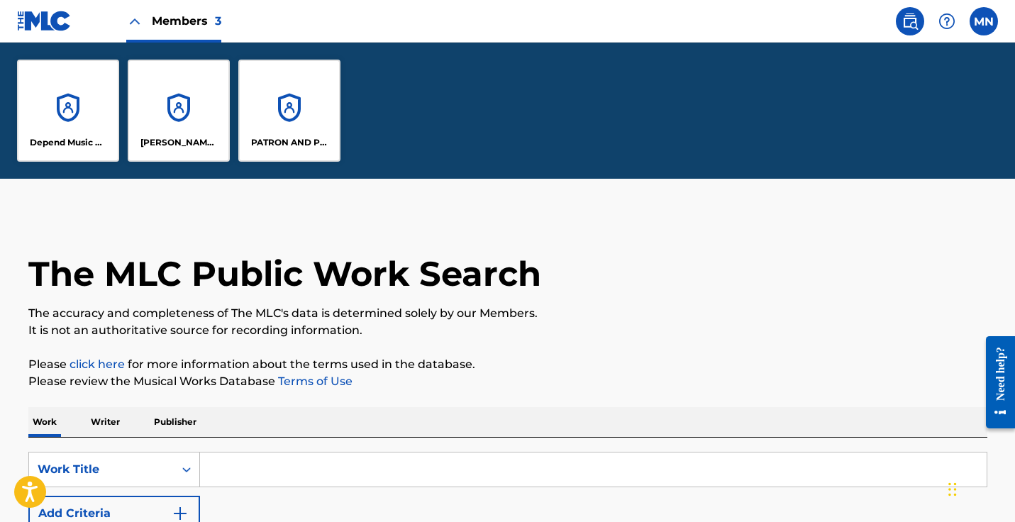
click at [196, 127] on div "[PERSON_NAME] DESIGNEE" at bounding box center [179, 111] width 102 height 102
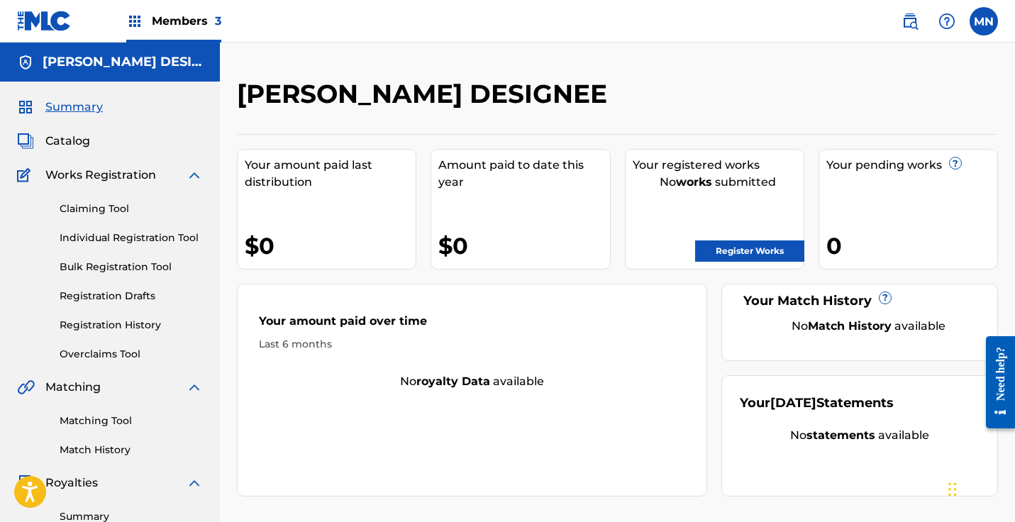
click at [72, 135] on span "Catalog" at bounding box center [67, 141] width 45 height 17
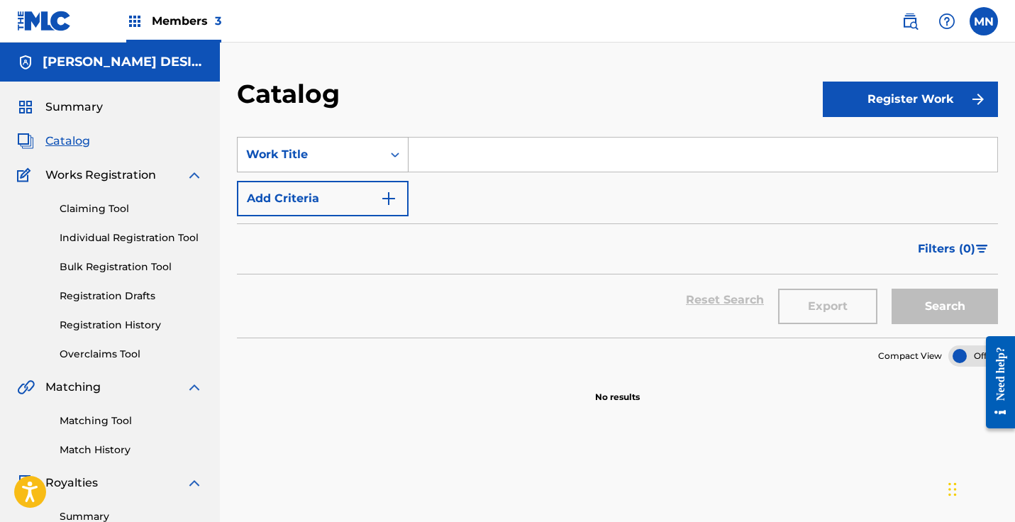
click at [399, 160] on icon "Search Form" at bounding box center [395, 154] width 14 height 14
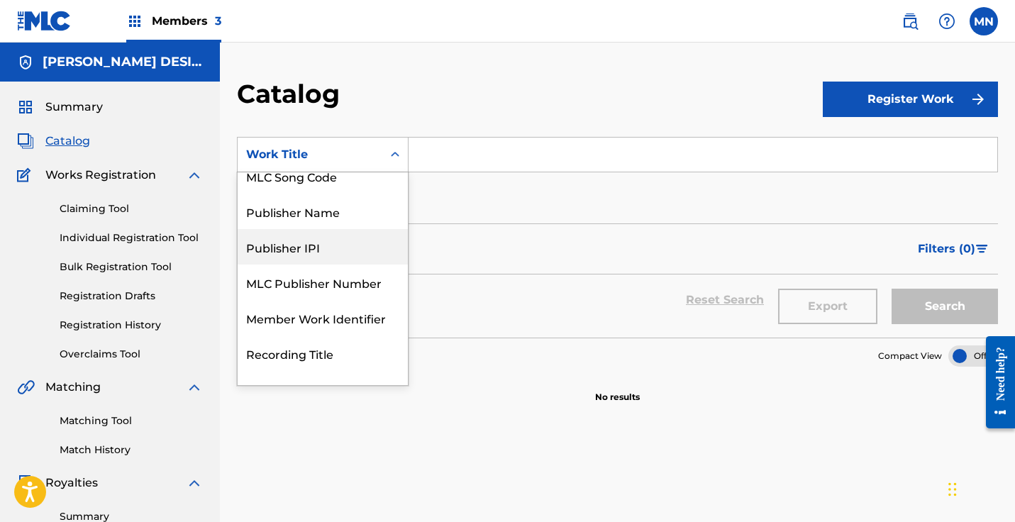
scroll to position [106, 0]
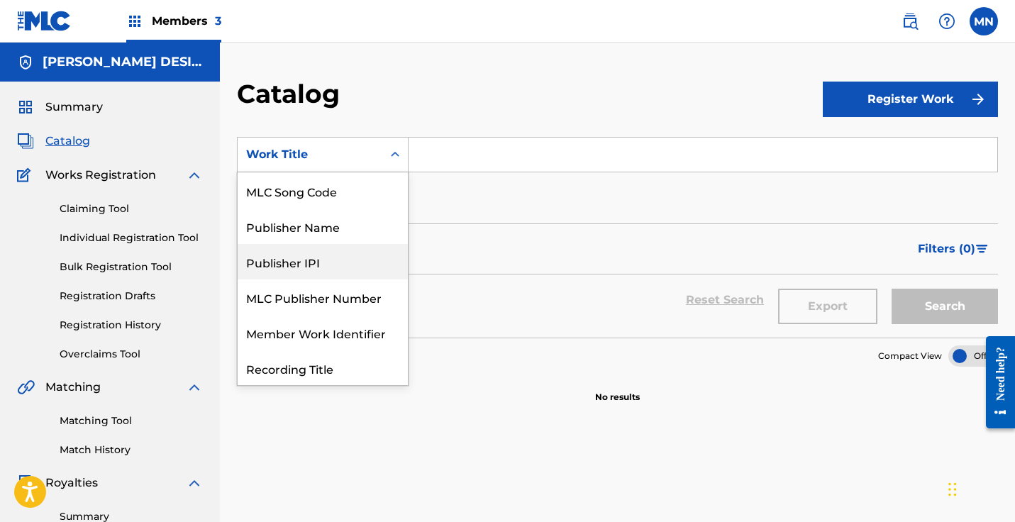
click at [339, 265] on div "Publisher IPI" at bounding box center [323, 261] width 170 height 35
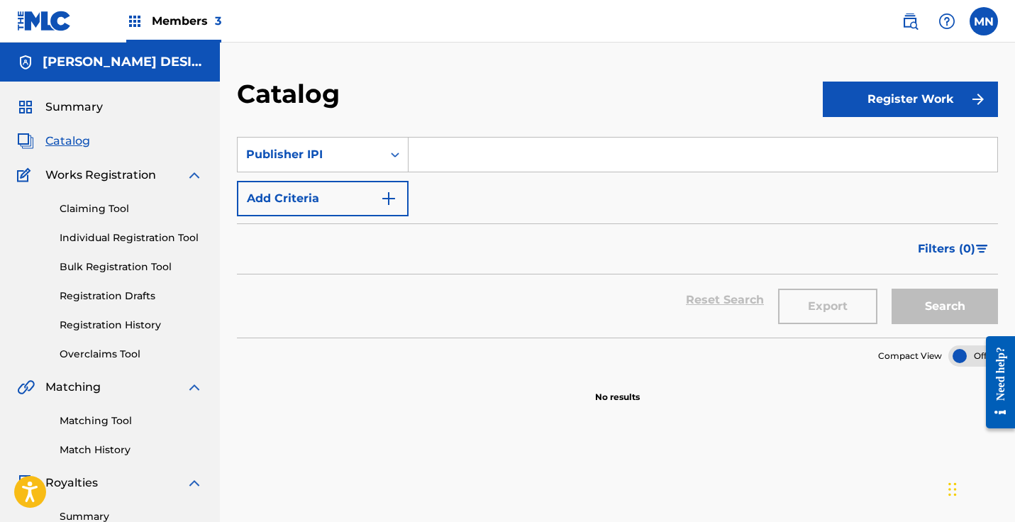
click at [463, 94] on div "Catalog" at bounding box center [530, 99] width 586 height 42
click at [469, 157] on input "Search Form" at bounding box center [702, 155] width 588 height 34
paste input "703508863"
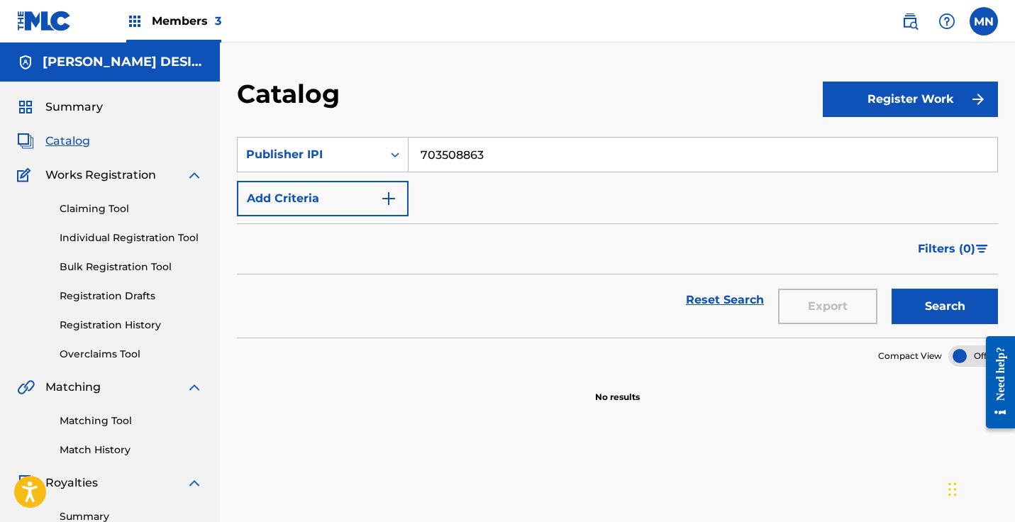
type input "703508863"
click at [944, 315] on button "Search" at bounding box center [944, 306] width 106 height 35
click at [396, 196] on img "Search Form" at bounding box center [388, 198] width 17 height 17
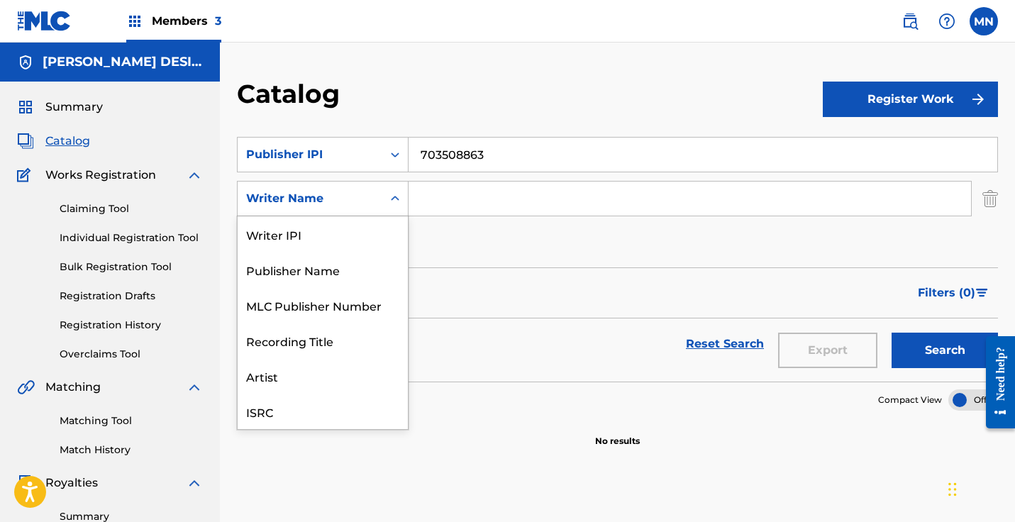
click at [384, 200] on div "Search Form" at bounding box center [395, 199] width 26 height 26
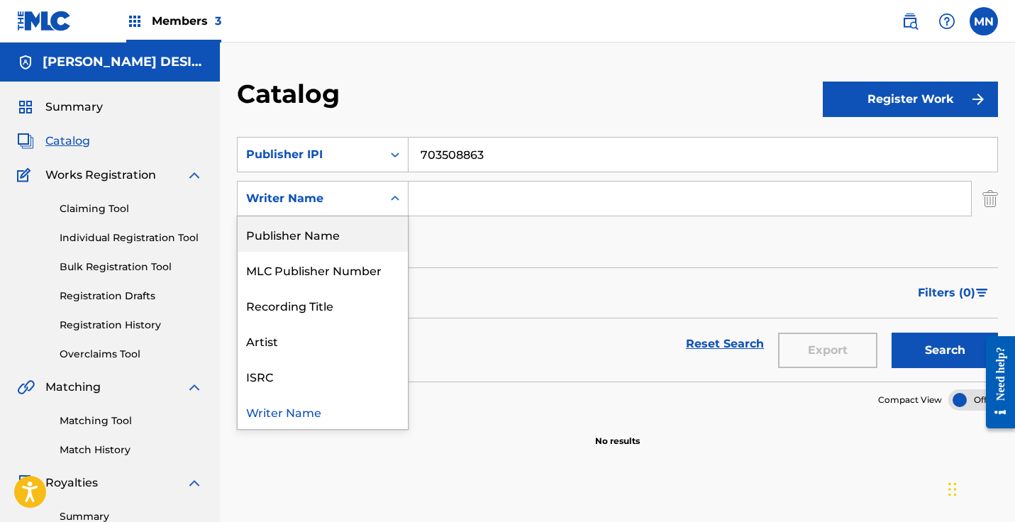
click at [310, 237] on div "Publisher Name" at bounding box center [323, 233] width 170 height 35
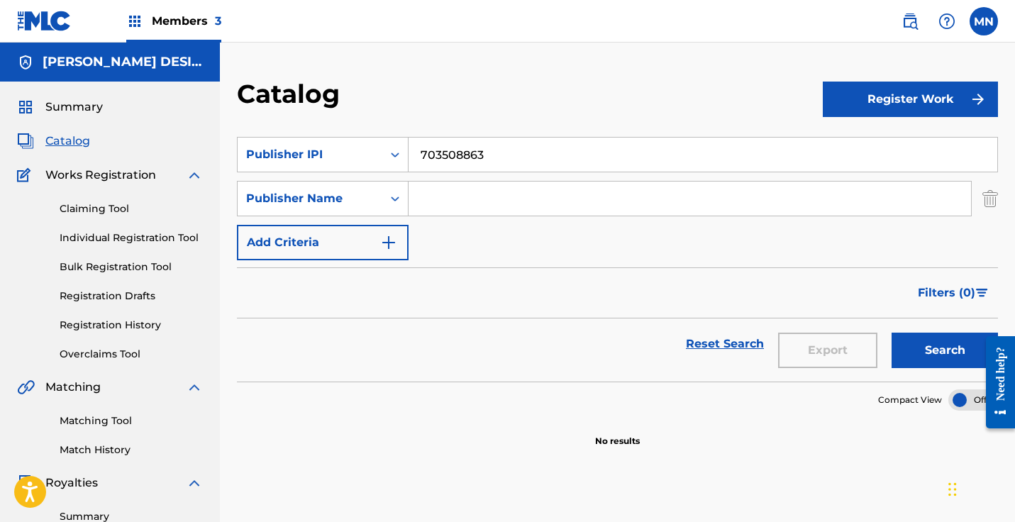
click at [466, 203] on input "Search Form" at bounding box center [689, 198] width 562 height 34
paste input "IN TUNE WITH CULTURE PUBLISHING"
type input "IN TUNE WITH CULTURE PUBLISHING"
click at [927, 350] on button "Search" at bounding box center [944, 350] width 106 height 35
click at [910, 97] on button "Register Work" at bounding box center [909, 99] width 175 height 35
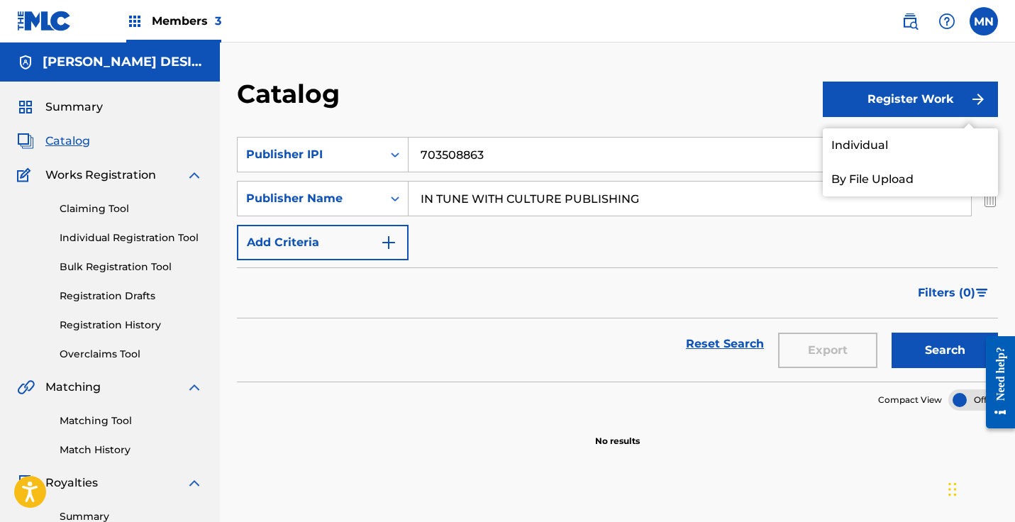
click at [673, 72] on div "Catalog Register Work Individual By File Upload SearchWithCriteria58f1d95a-ebe3…" at bounding box center [617, 427] width 795 height 769
click at [730, 66] on div "Catalog Register Work Individual By File Upload SearchWithCriteria58f1d95a-ebe3…" at bounding box center [617, 427] width 795 height 769
click at [128, 179] on span "Works Registration" at bounding box center [100, 175] width 111 height 17
click at [62, 140] on span "Catalog" at bounding box center [67, 141] width 45 height 17
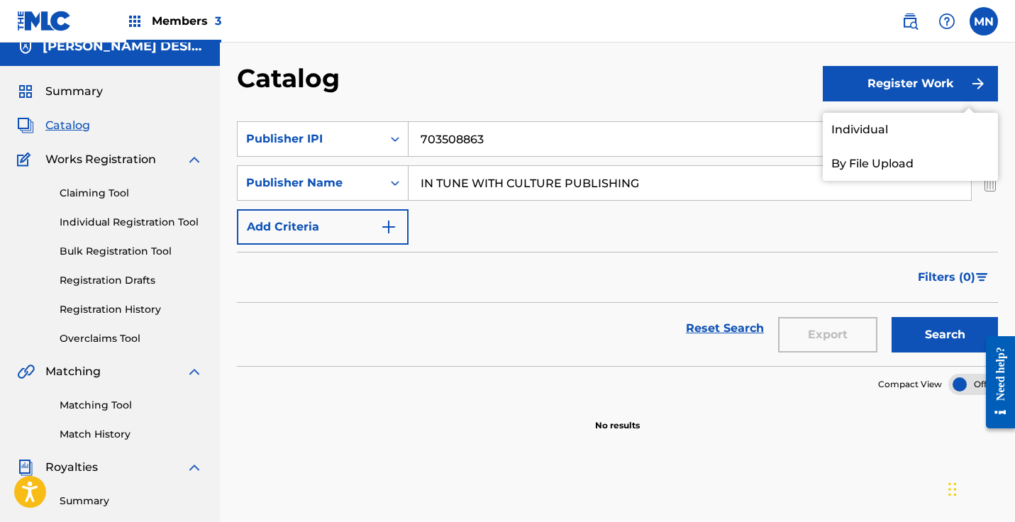
click at [728, 330] on link "Reset Search" at bounding box center [724, 328] width 92 height 31
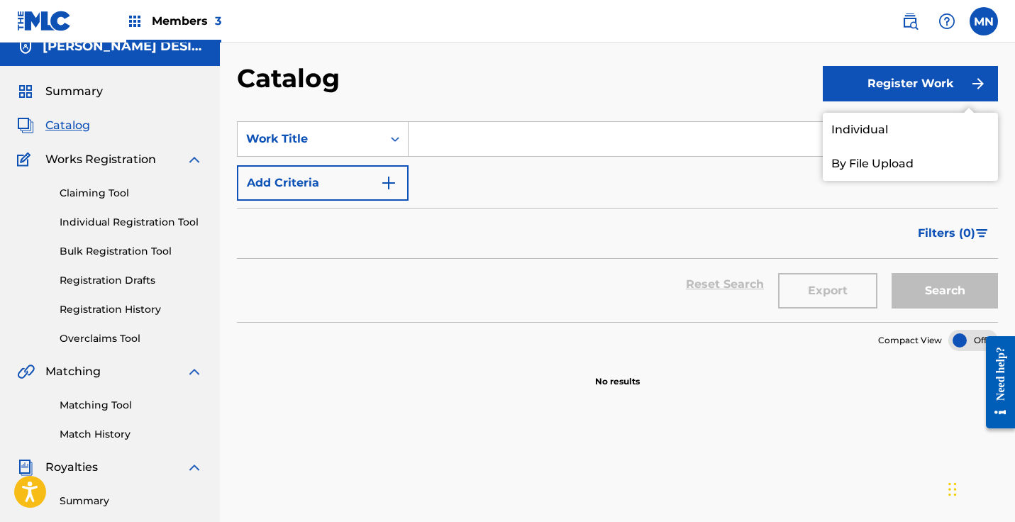
click at [721, 63] on div "Catalog" at bounding box center [530, 83] width 586 height 42
click at [466, 145] on input "Search Form" at bounding box center [702, 139] width 588 height 34
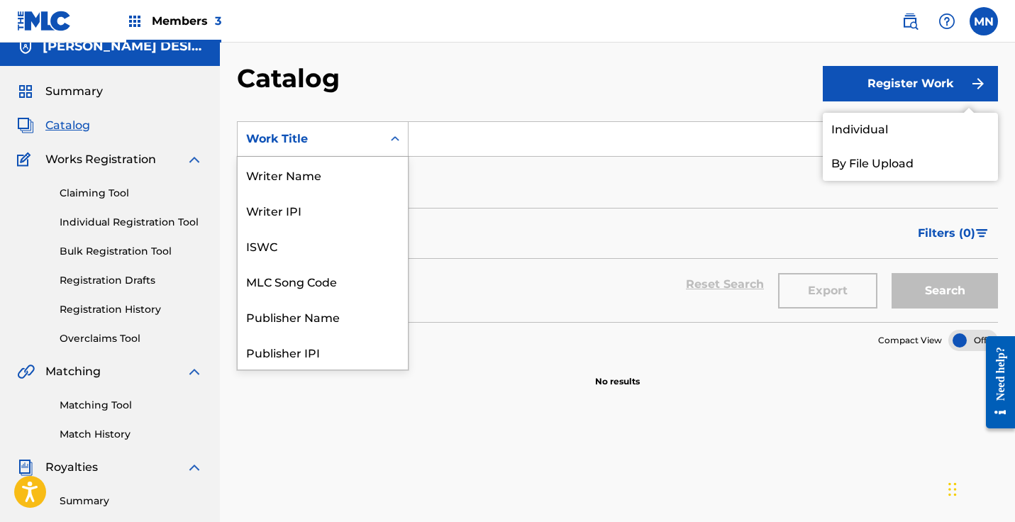
click at [394, 138] on icon "Search Form" at bounding box center [395, 138] width 9 height 5
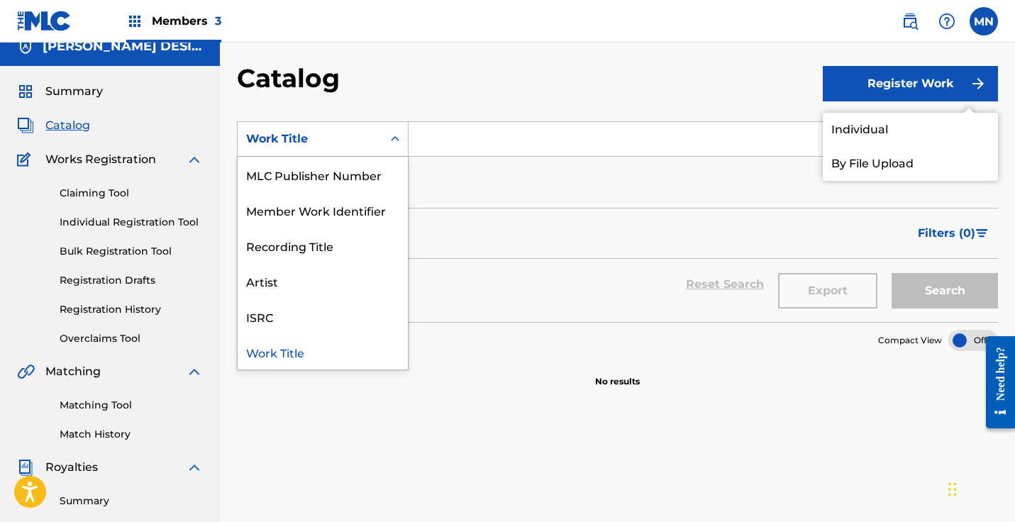
click at [330, 360] on div "Work Title" at bounding box center [323, 351] width 170 height 35
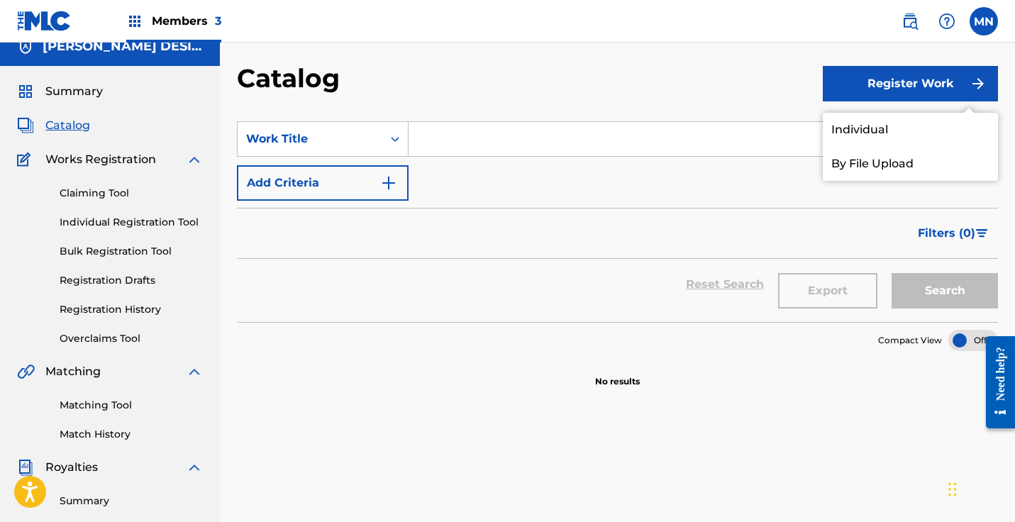
click at [491, 144] on input "Search Form" at bounding box center [702, 139] width 588 height 34
paste input "IN TUNE WITH CULTURE PUBLISHING"
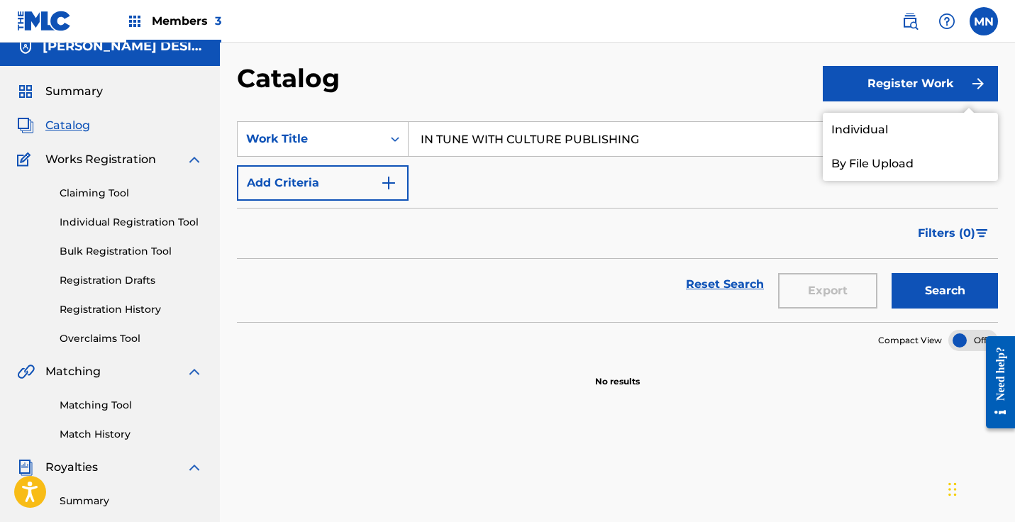
type input "IN TUNE WITH CULTURE PUBLISHING"
click at [965, 294] on button "Search" at bounding box center [944, 290] width 106 height 35
click at [713, 284] on link "Reset Search" at bounding box center [724, 284] width 92 height 31
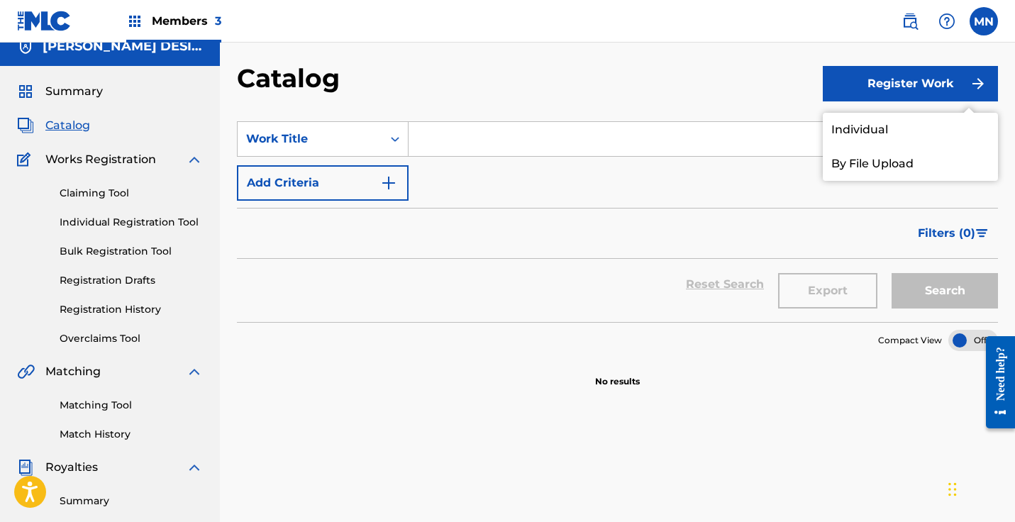
drag, startPoint x: 82, startPoint y: 87, endPoint x: 78, endPoint y: 94, distance: 7.7
click at [82, 89] on span "Summary" at bounding box center [73, 91] width 57 height 17
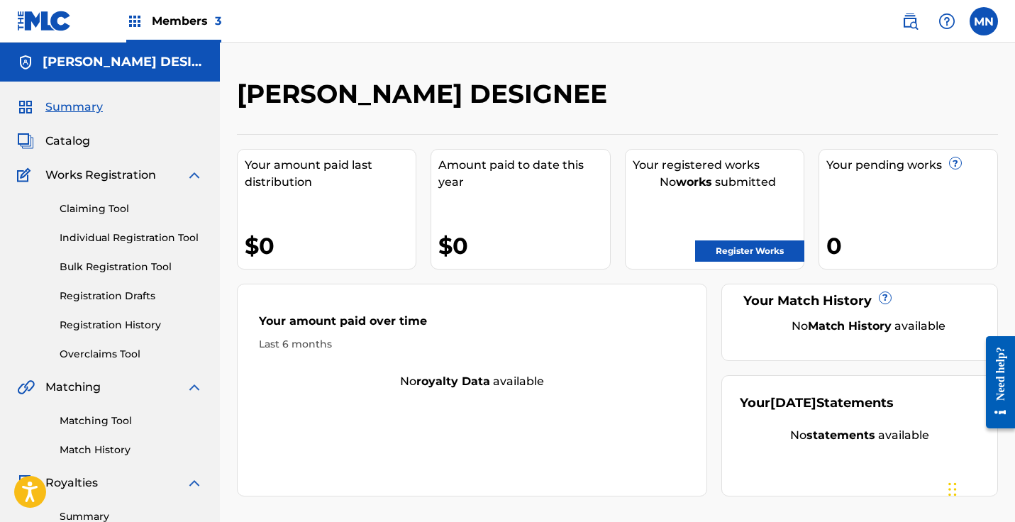
click at [82, 104] on span "Summary" at bounding box center [73, 107] width 57 height 17
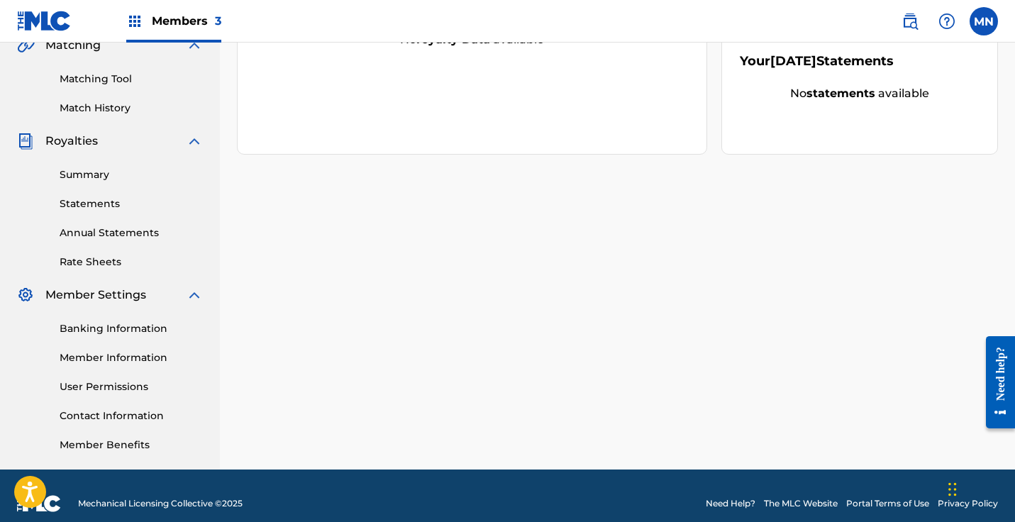
scroll to position [357, 0]
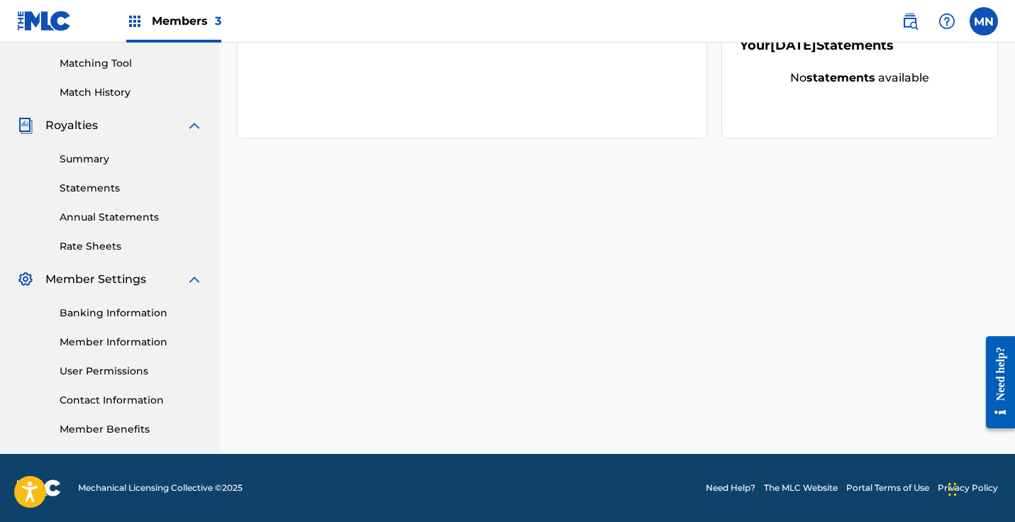
click at [116, 396] on link "Contact Information" at bounding box center [131, 400] width 143 height 15
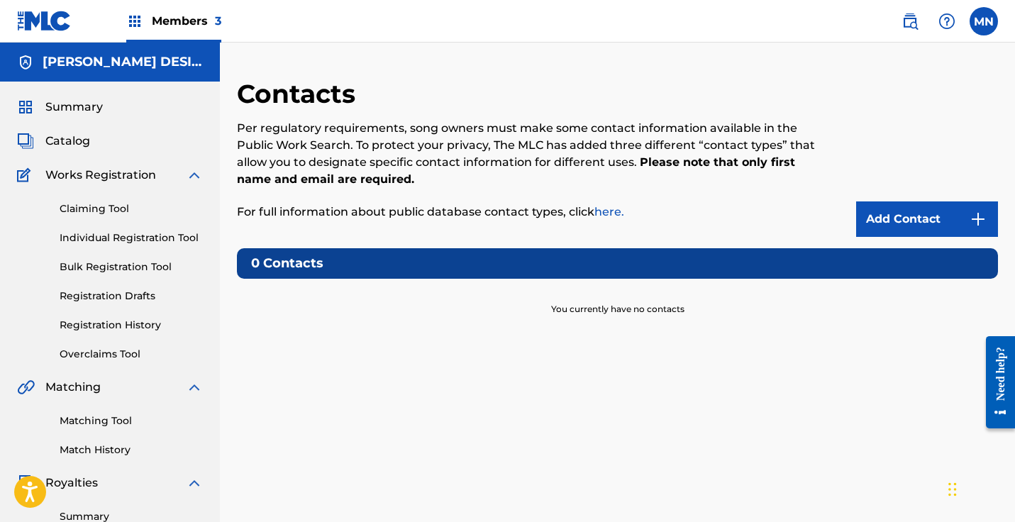
click at [910, 23] on img at bounding box center [909, 21] width 17 height 17
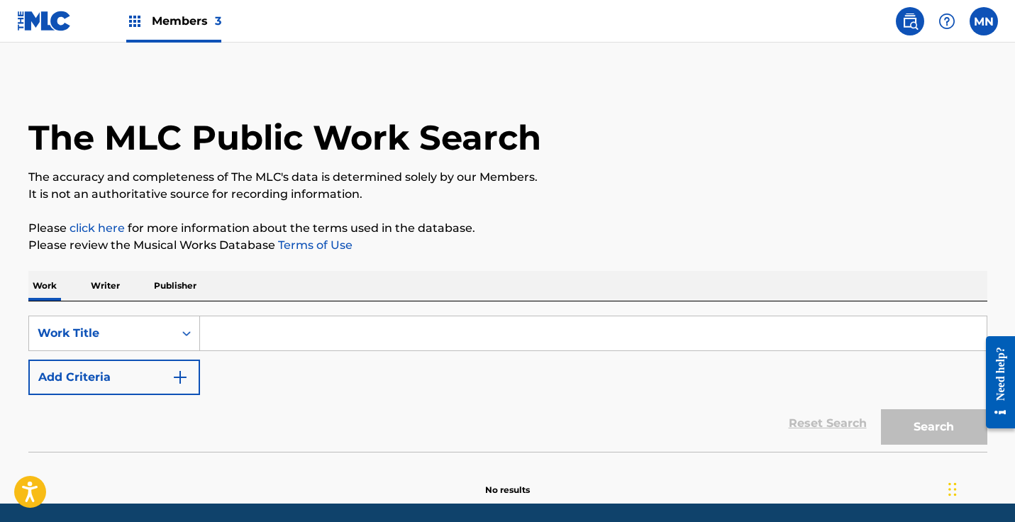
drag, startPoint x: 659, startPoint y: 17, endPoint x: 666, endPoint y: 13, distance: 8.3
click at [660, 16] on nav "Members 3 MN MN Mark Nicholas mark@deependmusic.co Notification Preferences Pro…" at bounding box center [507, 21] width 1015 height 43
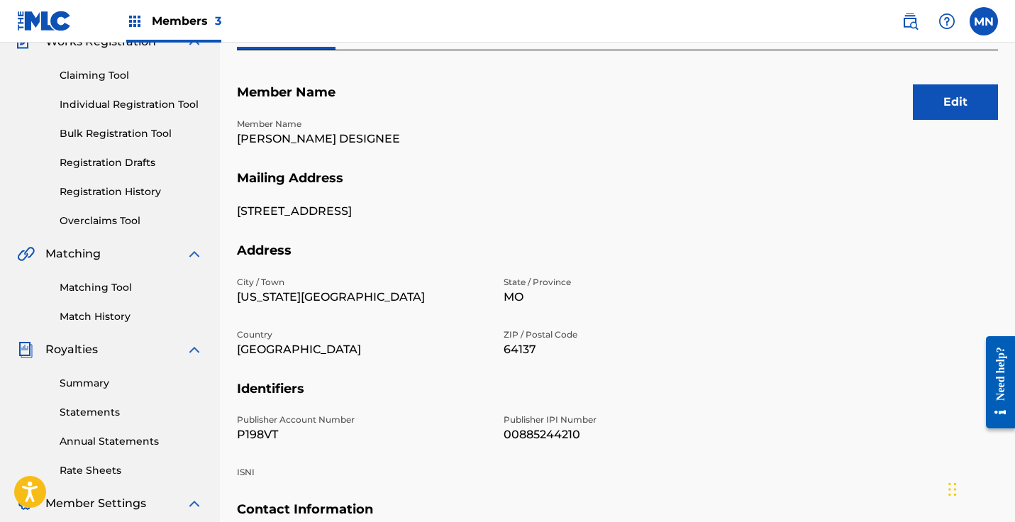
scroll to position [136, 0]
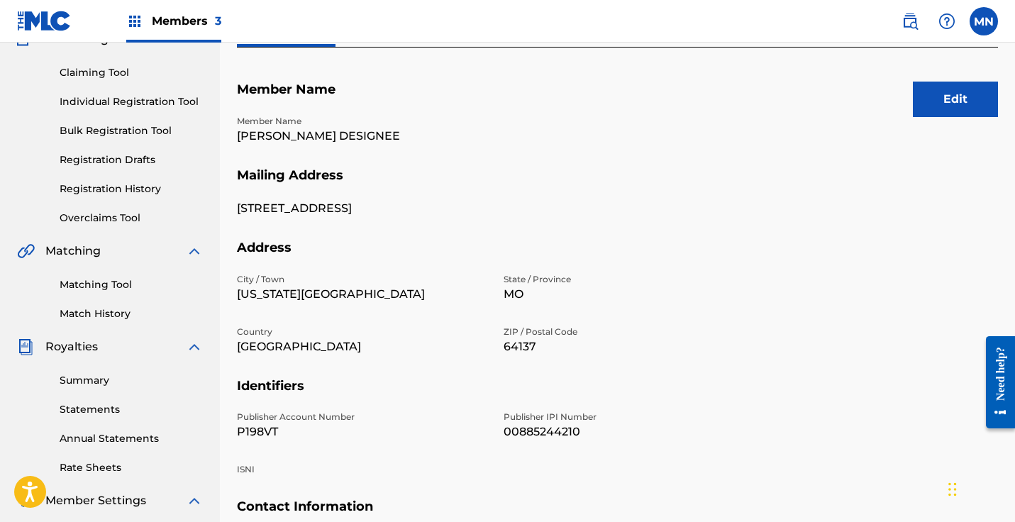
click at [82, 384] on link "Summary" at bounding box center [131, 380] width 143 height 15
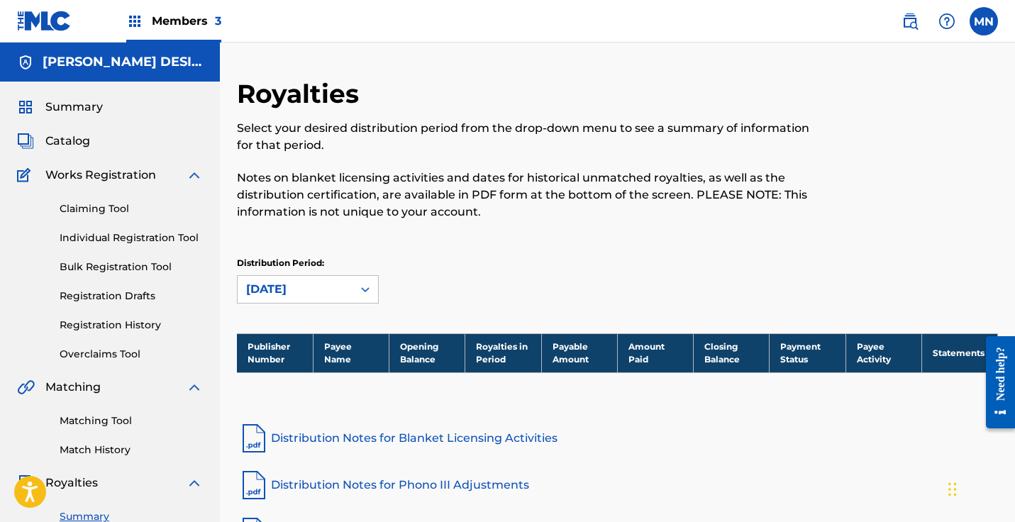
click at [945, 20] on img at bounding box center [946, 21] width 17 height 17
click at [917, 26] on img at bounding box center [909, 21] width 17 height 17
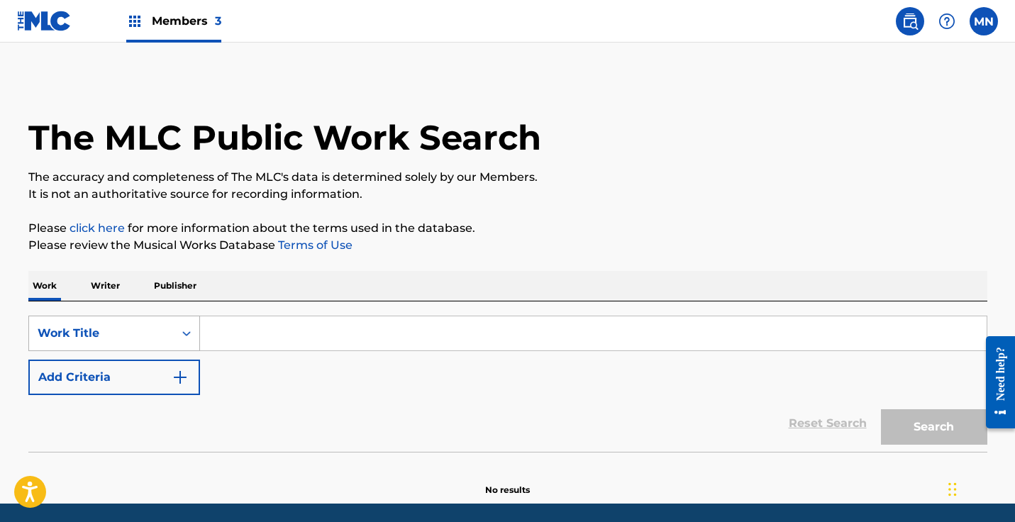
click at [175, 339] on div "Work Title" at bounding box center [114, 332] width 172 height 35
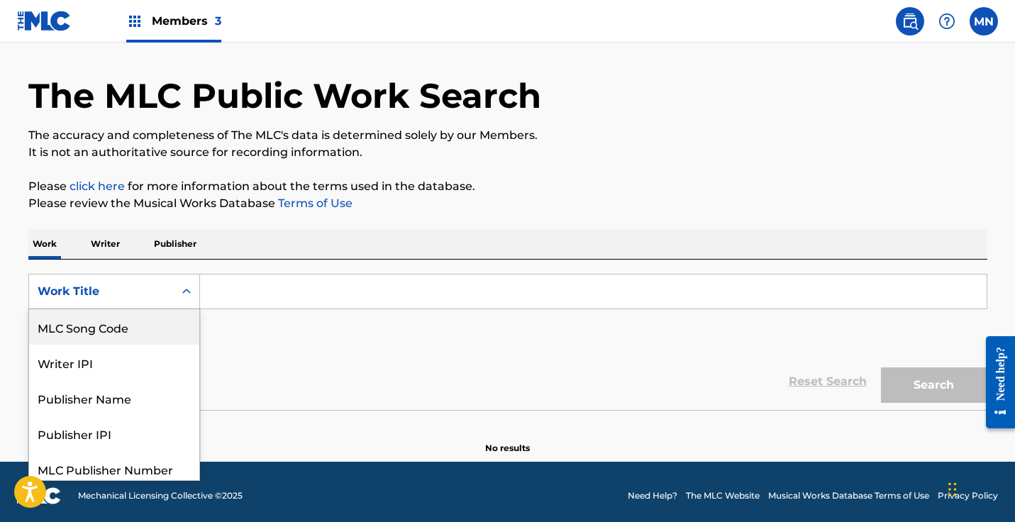
scroll to position [43, 0]
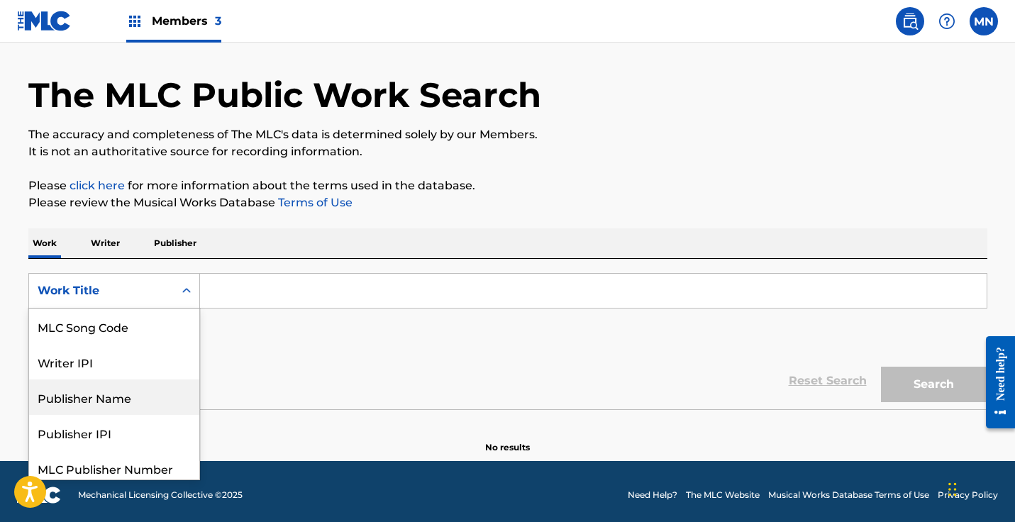
click at [99, 401] on div "Publisher Name" at bounding box center [114, 396] width 170 height 35
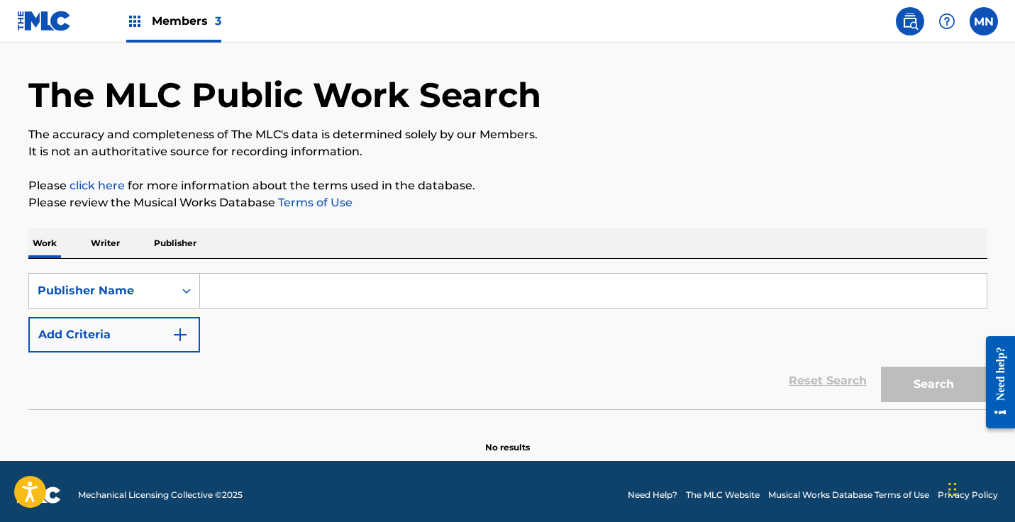
click at [252, 295] on input "Search Form" at bounding box center [593, 291] width 786 height 34
paste input "IN TUNE WITH CULTURE PUBLISHING"
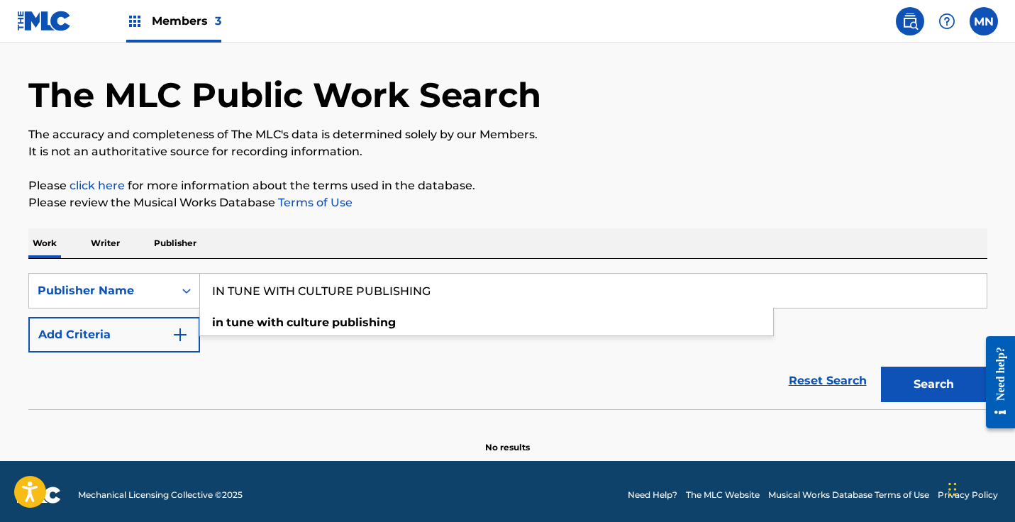
type input "IN TUNE WITH CULTURE PUBLISHING"
click at [933, 386] on button "Search" at bounding box center [934, 384] width 106 height 35
click at [172, 242] on p "Publisher" at bounding box center [175, 243] width 51 height 30
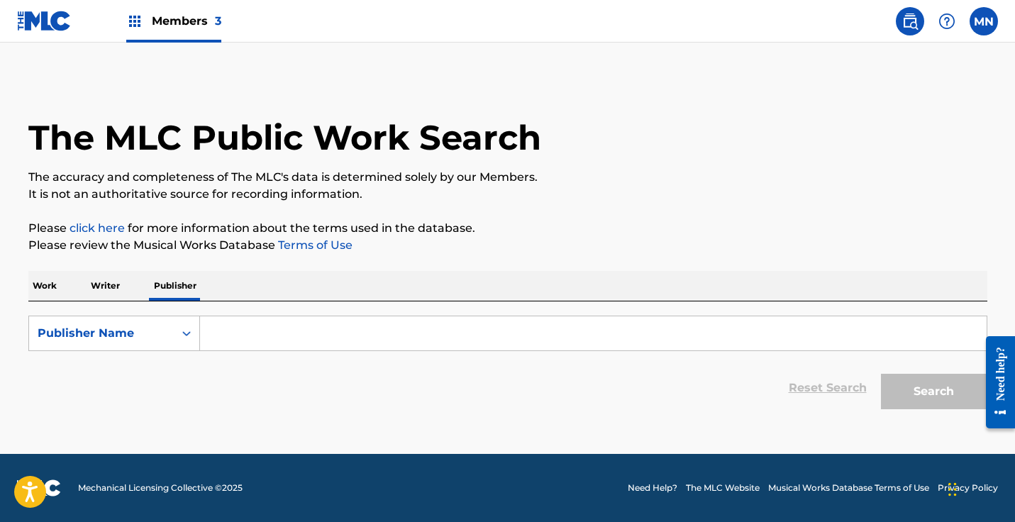
click at [393, 331] on input "Search Form" at bounding box center [593, 333] width 786 height 34
paste input "IN TUNE WITH CULTURE PUBLISHING"
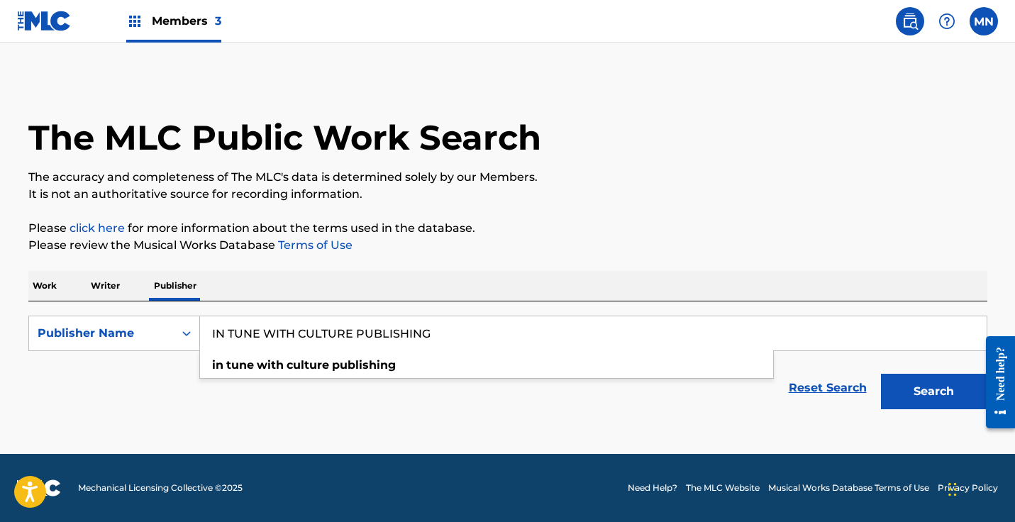
type input "IN TUNE WITH CULTURE PUBLISHING"
click at [917, 389] on button "Search" at bounding box center [934, 391] width 106 height 35
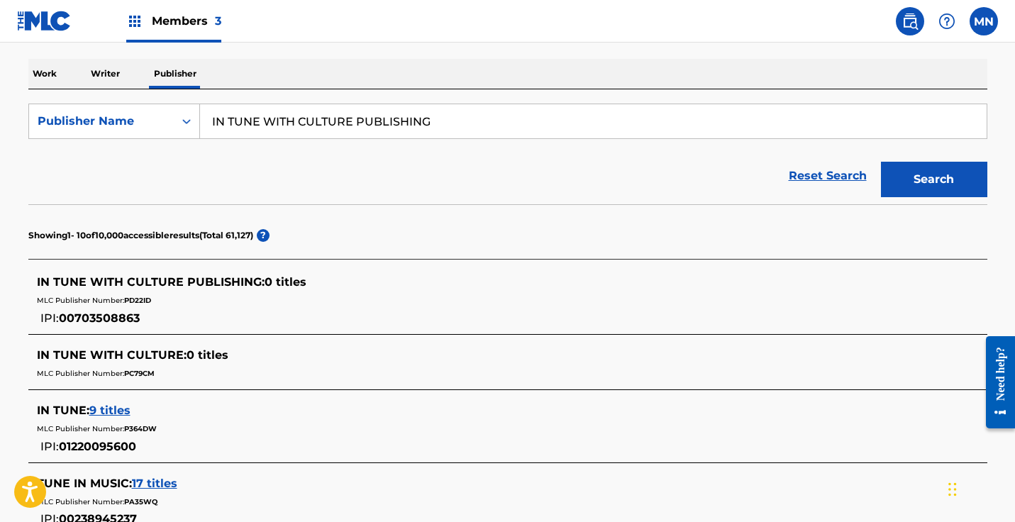
scroll to position [215, 0]
